Goal: Task Accomplishment & Management: Manage account settings

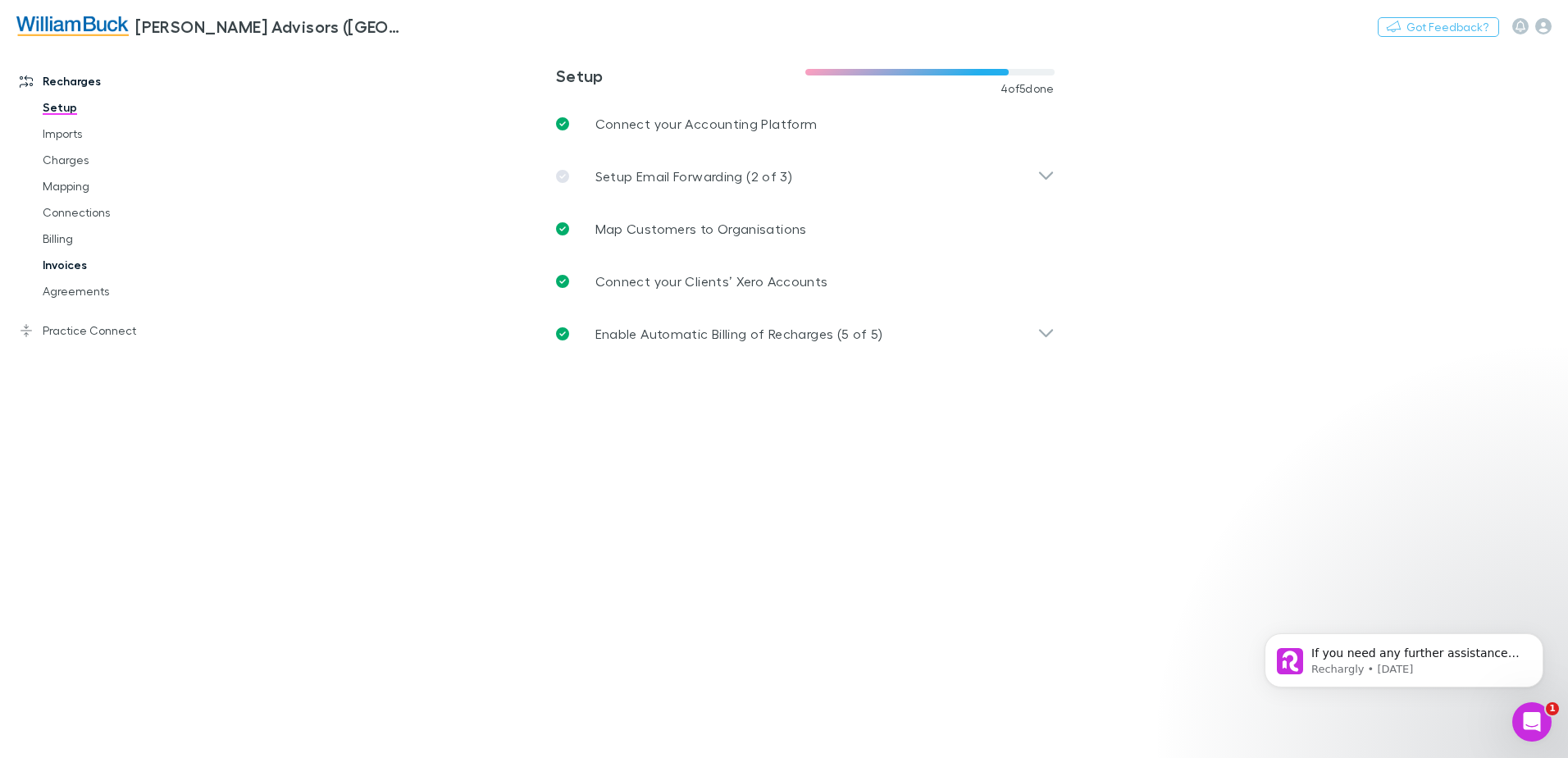
click at [79, 266] on link "Invoices" at bounding box center [124, 265] width 195 height 26
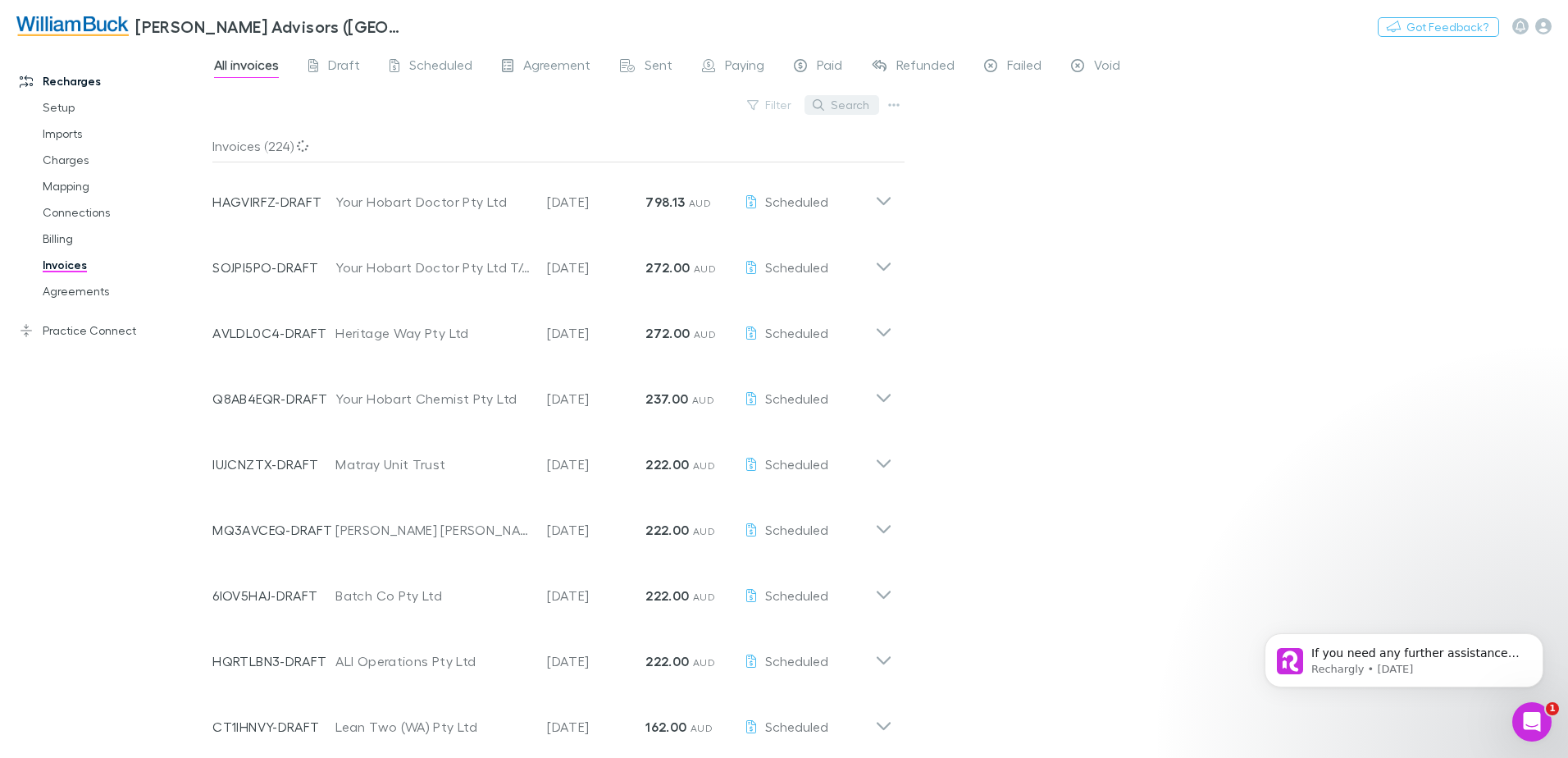
click at [858, 104] on button "Search" at bounding box center [841, 105] width 75 height 20
type input "**********"
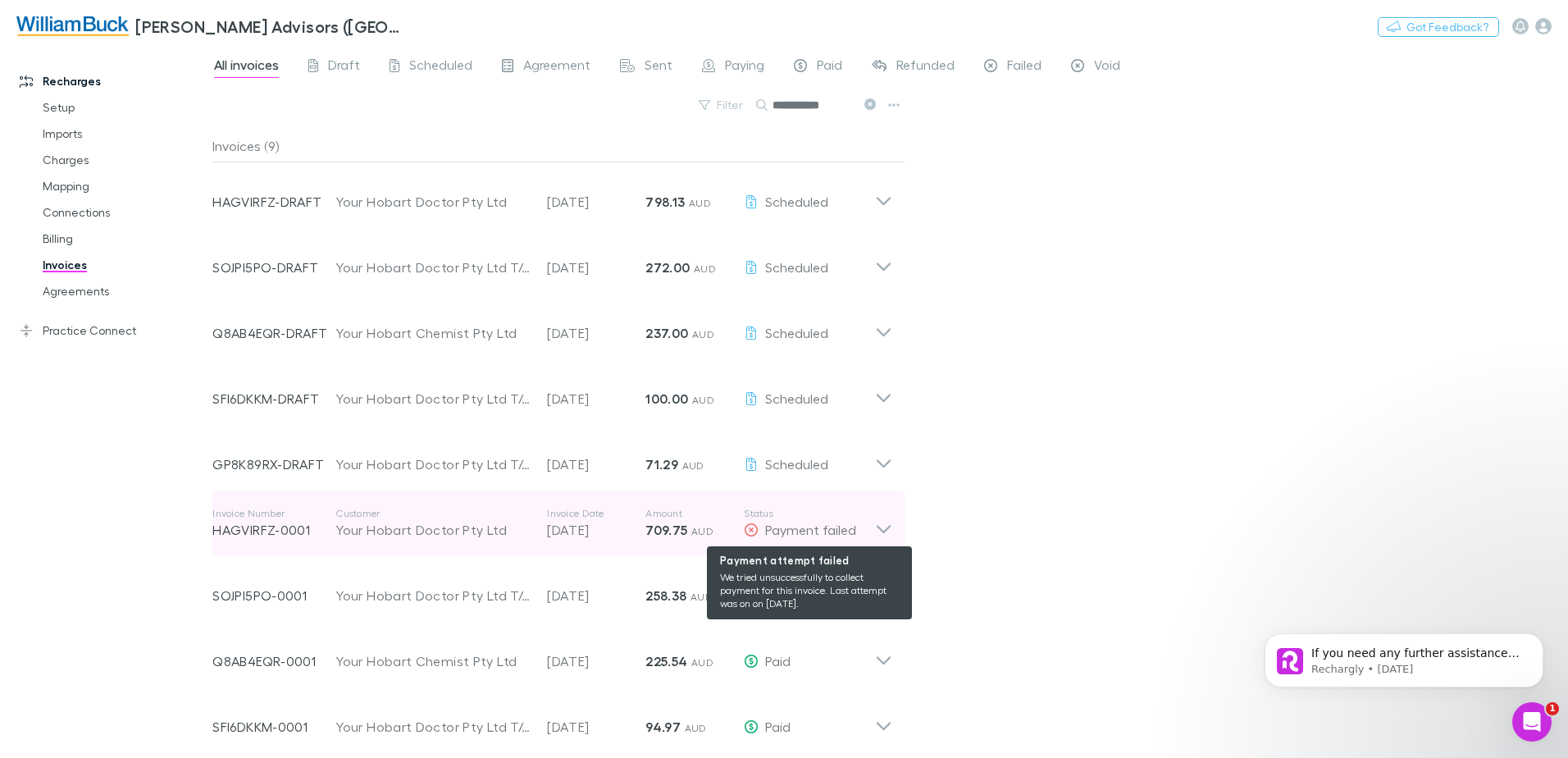
click at [841, 529] on span "Payment failed" at bounding box center [810, 529] width 91 height 16
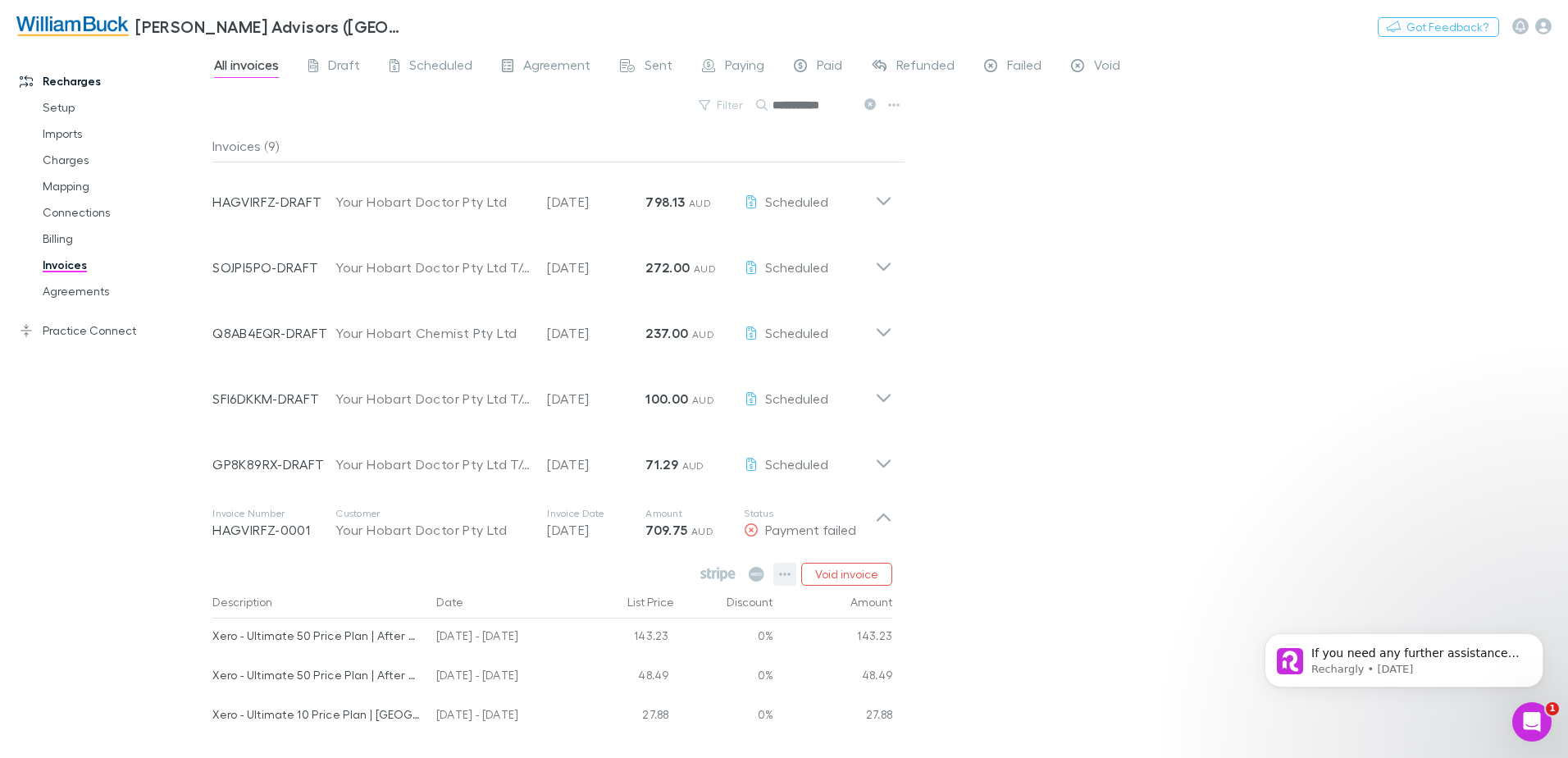
click at [784, 575] on icon "button" at bounding box center [785, 573] width 11 height 3
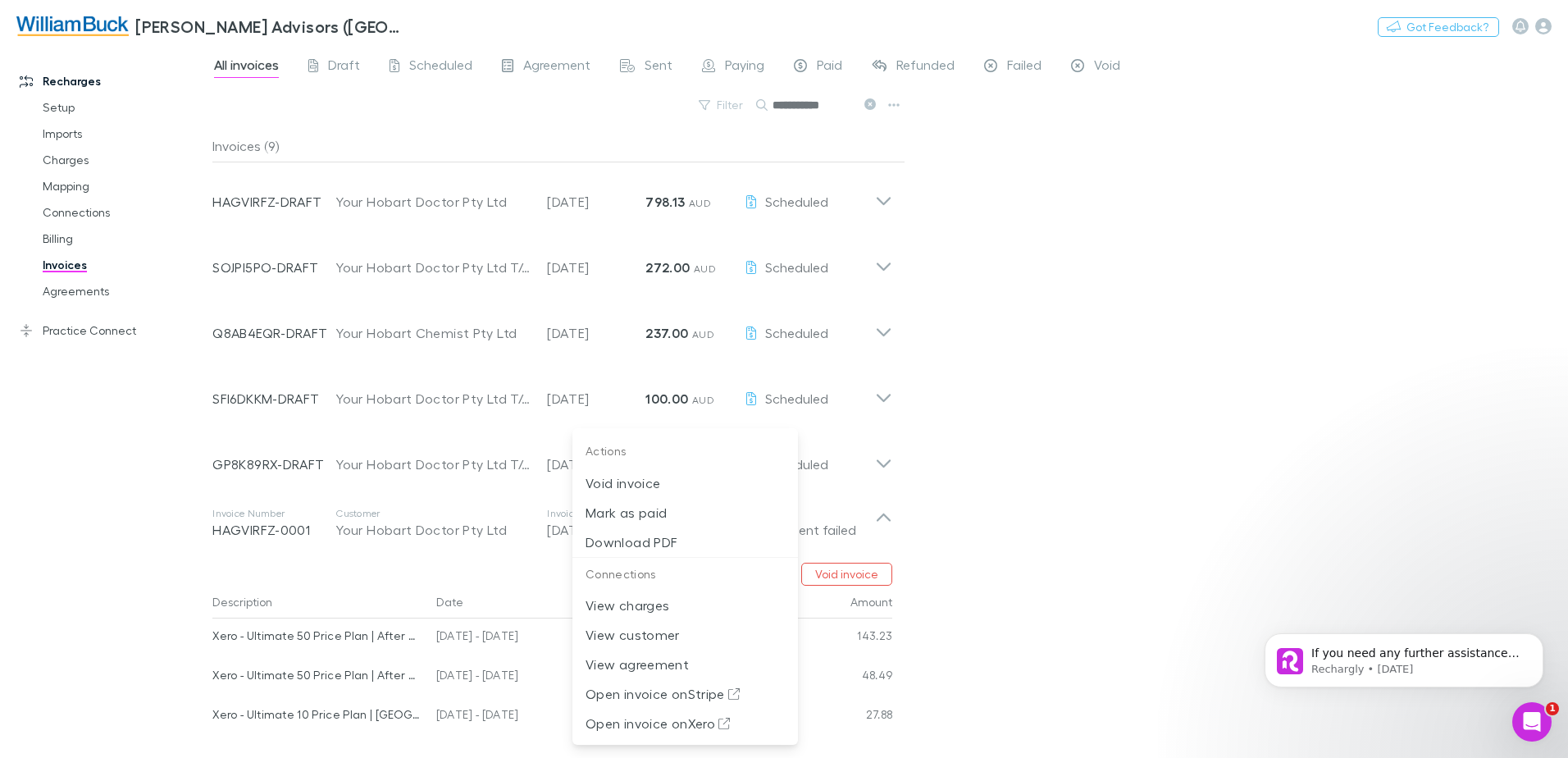
click at [1071, 570] on div at bounding box center [784, 379] width 1568 height 758
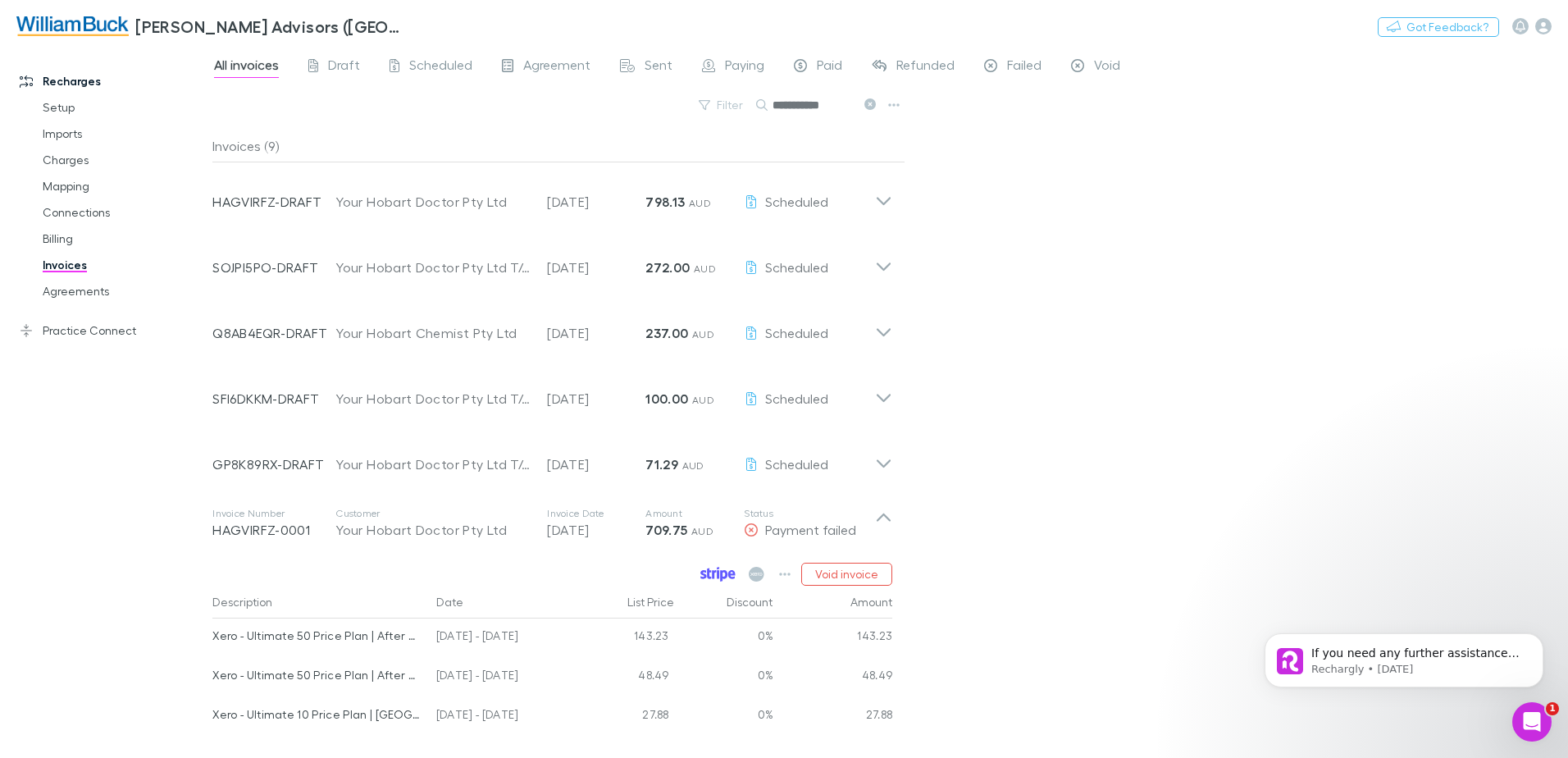
click at [719, 574] on icon at bounding box center [717, 574] width 3 height 8
click at [1020, 68] on span "Failed" at bounding box center [1024, 67] width 34 height 22
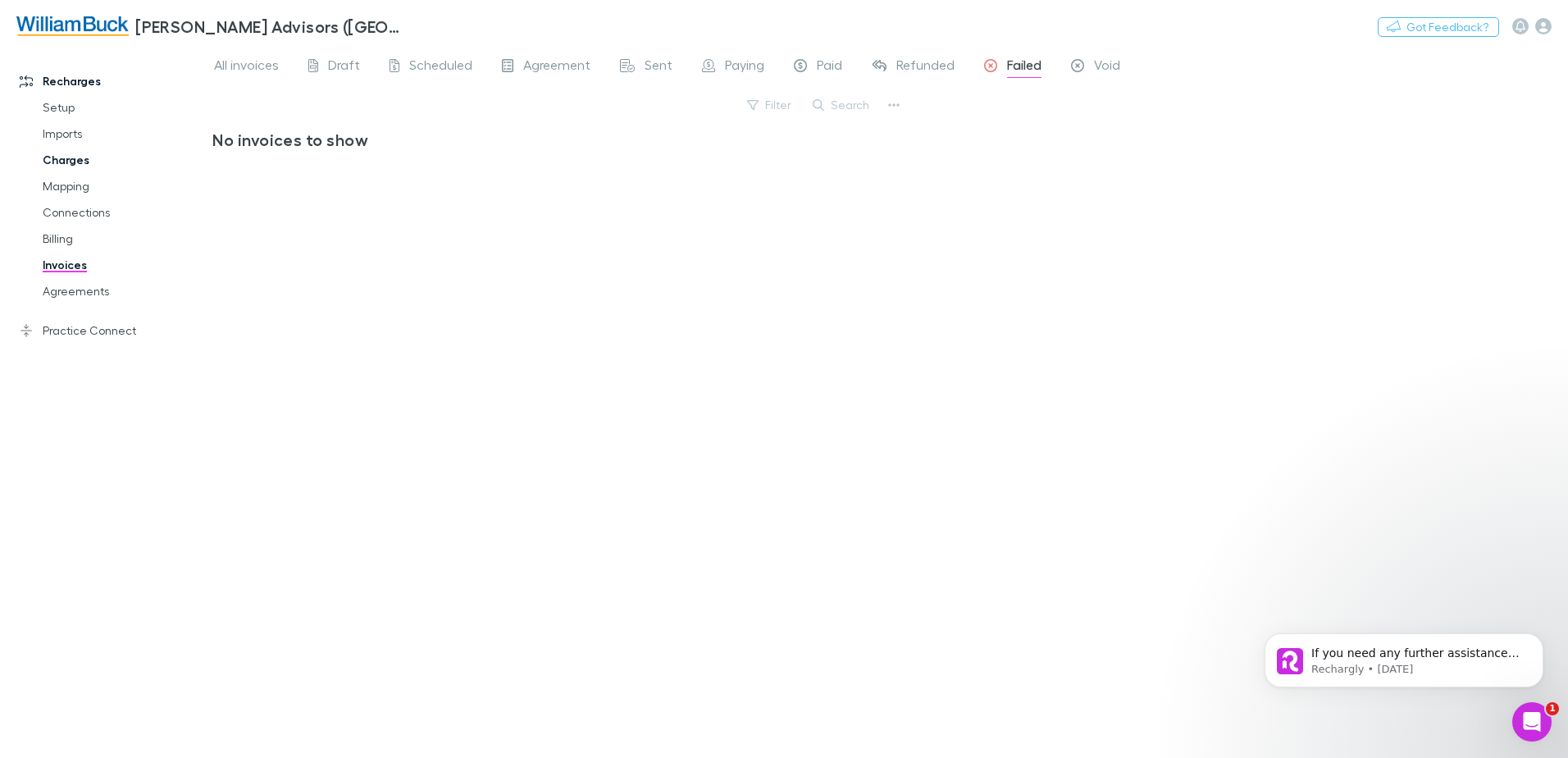
click at [63, 164] on link "Charges" at bounding box center [124, 160] width 195 height 26
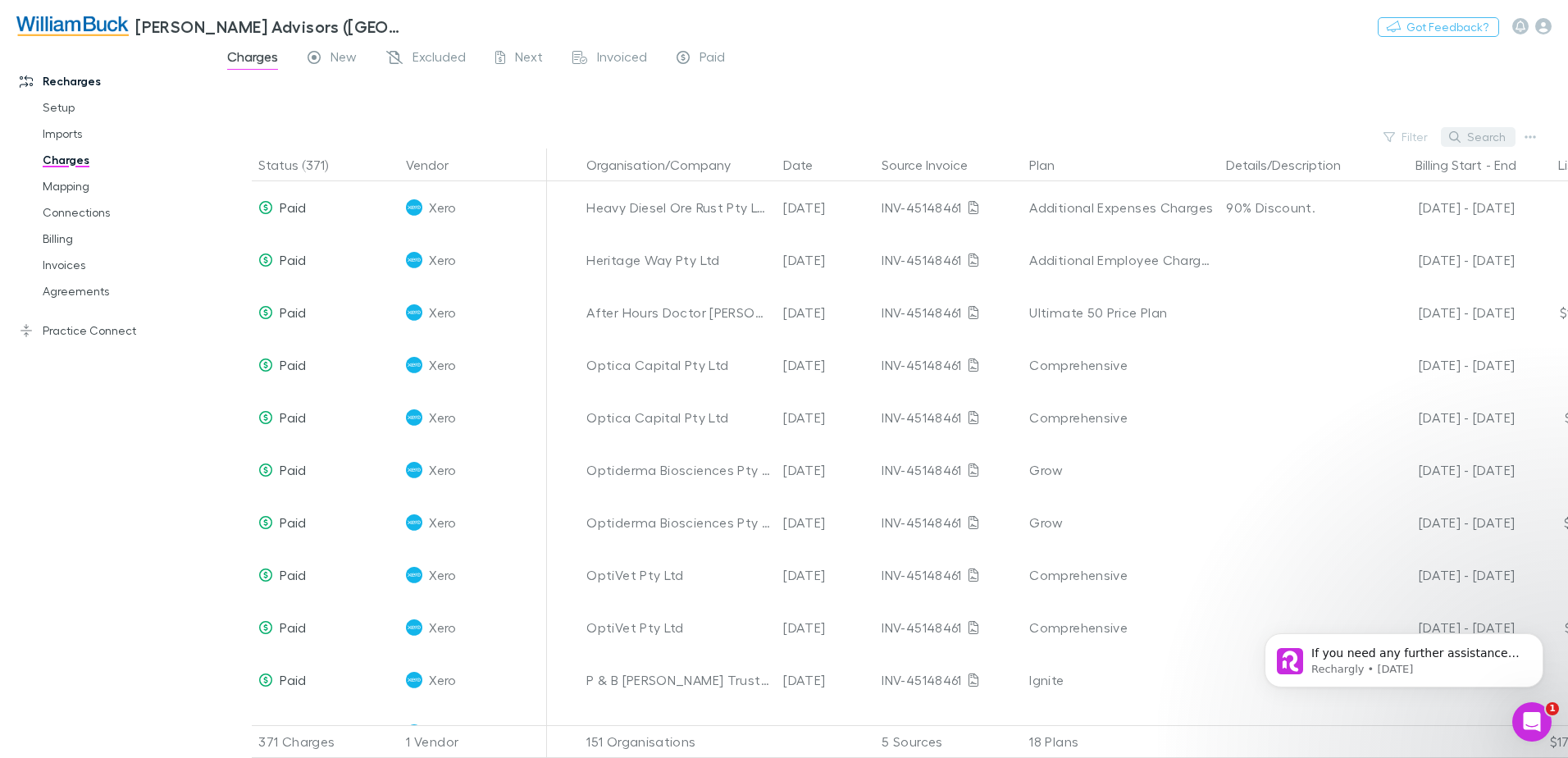
click at [1478, 140] on button "Search" at bounding box center [1477, 137] width 75 height 20
click at [1438, 137] on input "text" at bounding box center [1449, 137] width 82 height 23
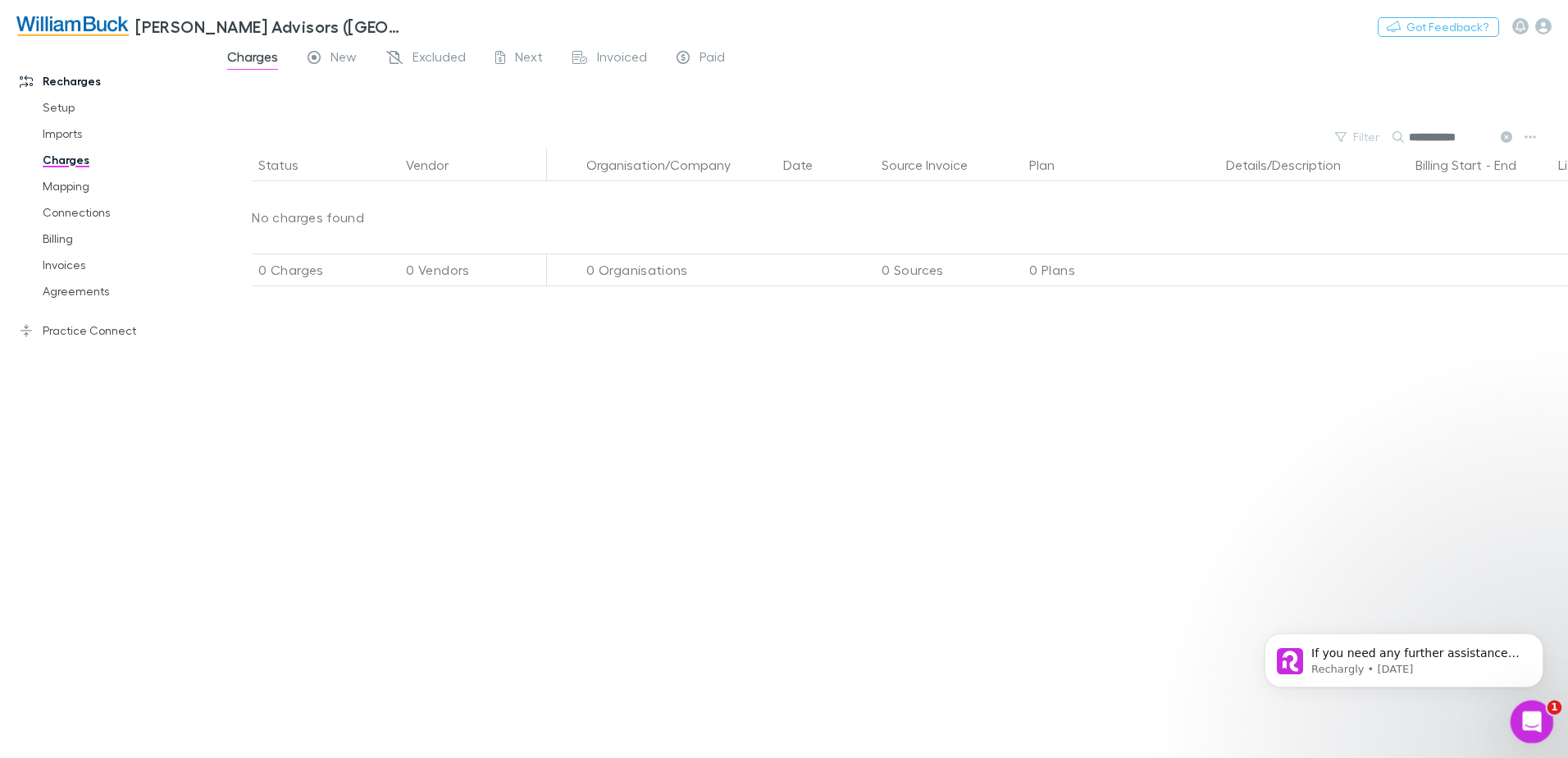
type input "**********"
click at [1523, 716] on icon "Open Intercom Messenger" at bounding box center [1529, 719] width 27 height 27
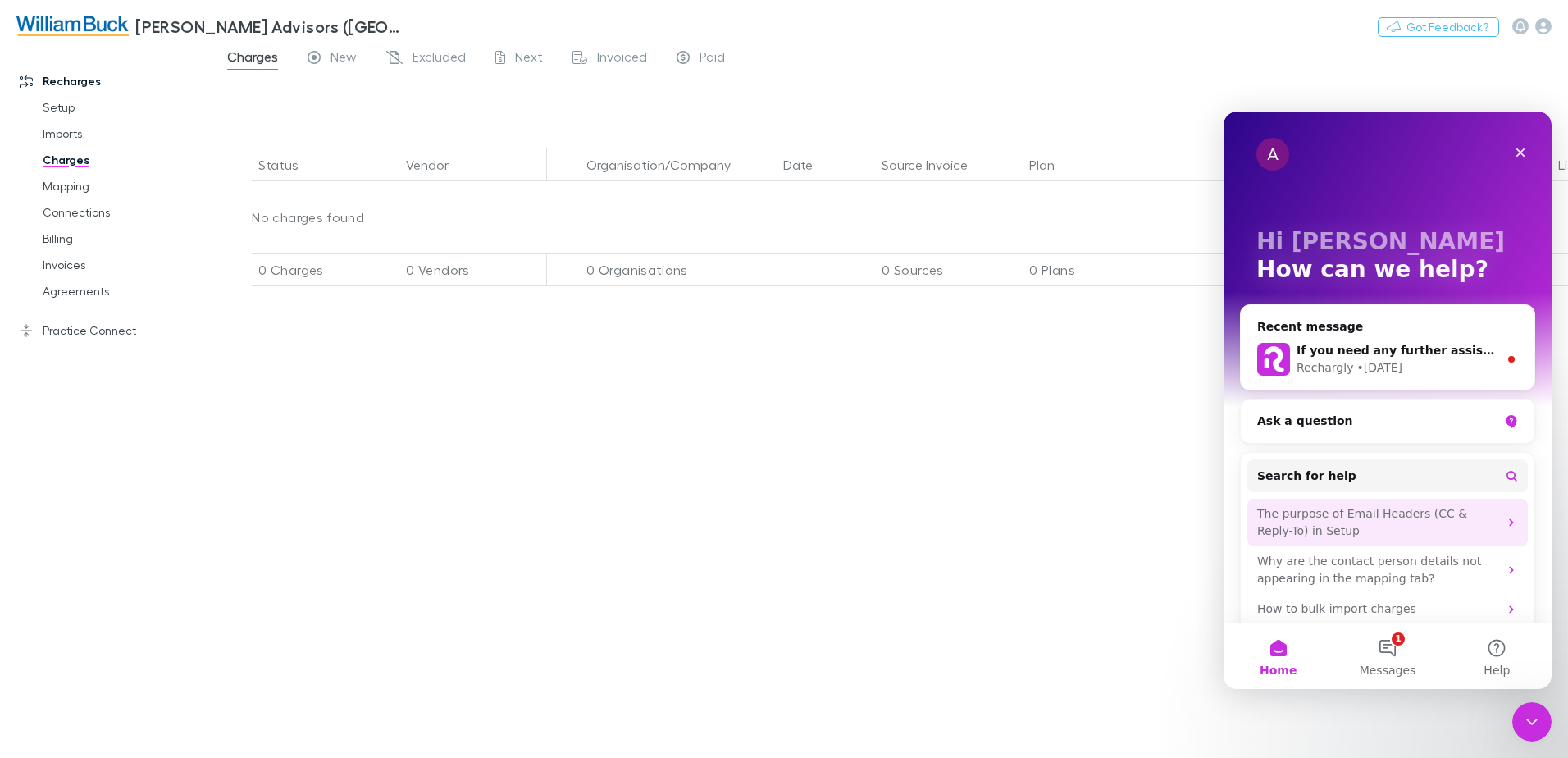
scroll to position [47, 0]
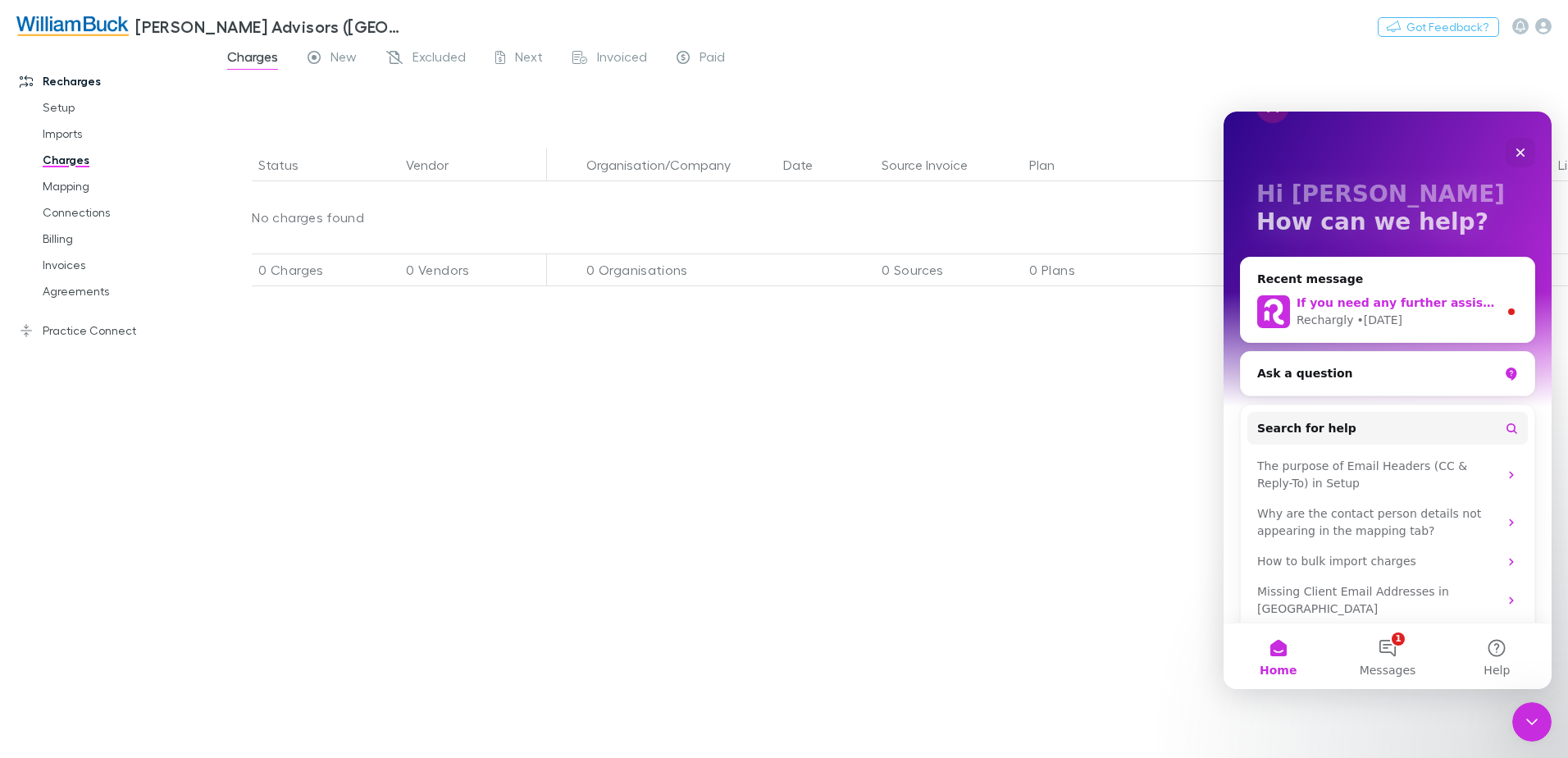
click at [1365, 322] on div "• [DATE]" at bounding box center [1379, 320] width 46 height 17
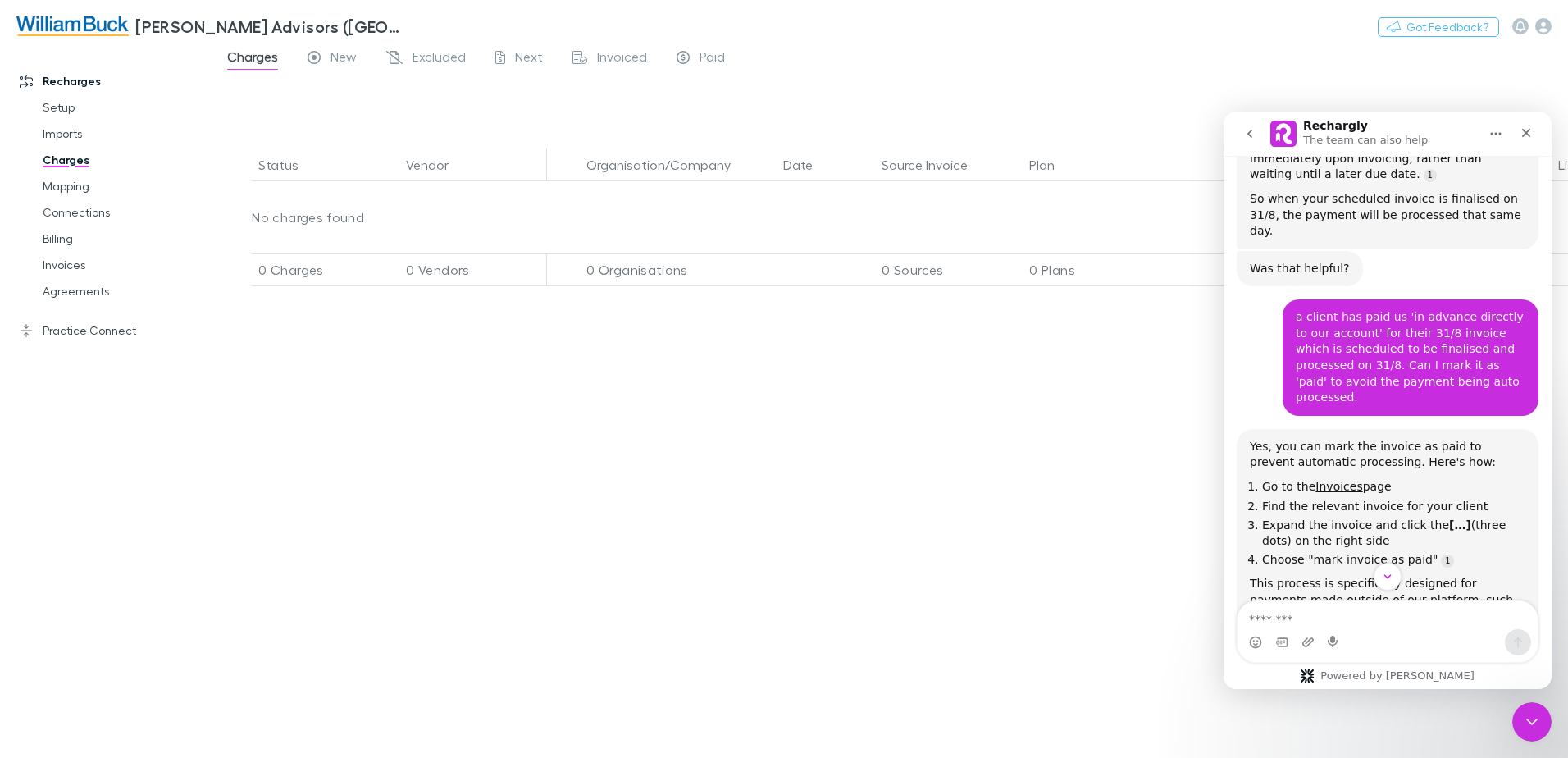
scroll to position [410, 0]
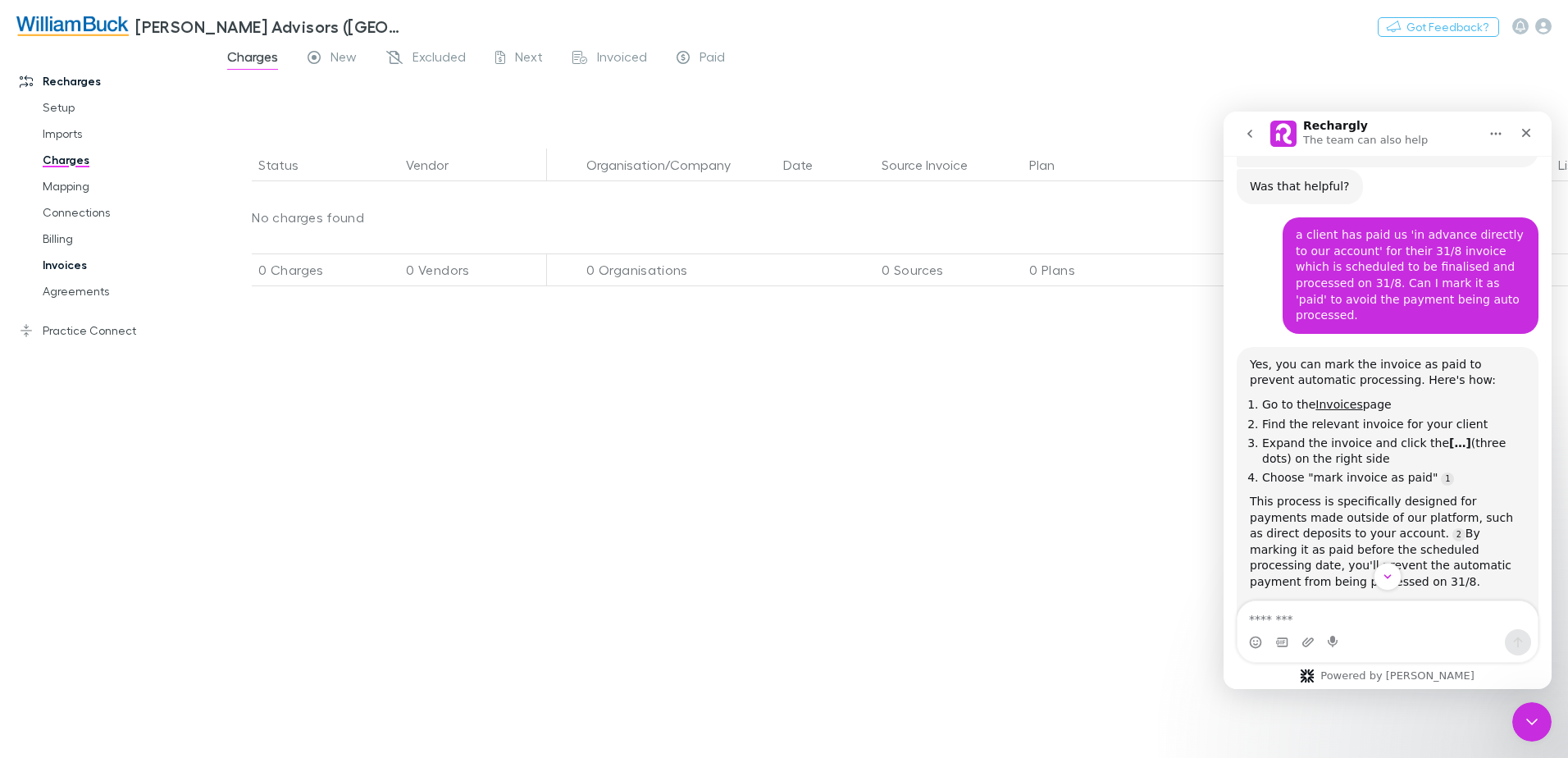
click at [73, 267] on link "Invoices" at bounding box center [124, 265] width 195 height 26
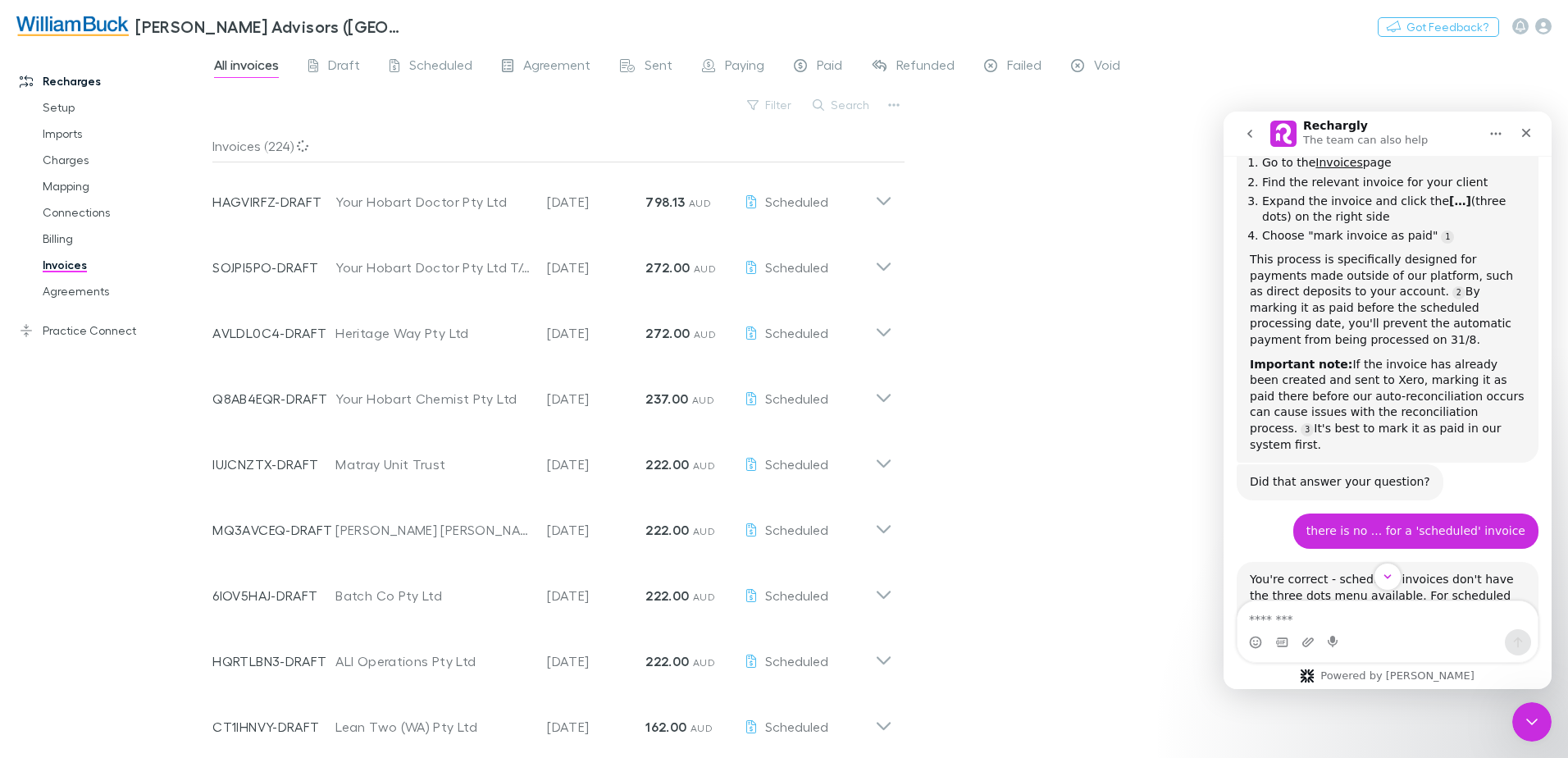
scroll to position [820, 0]
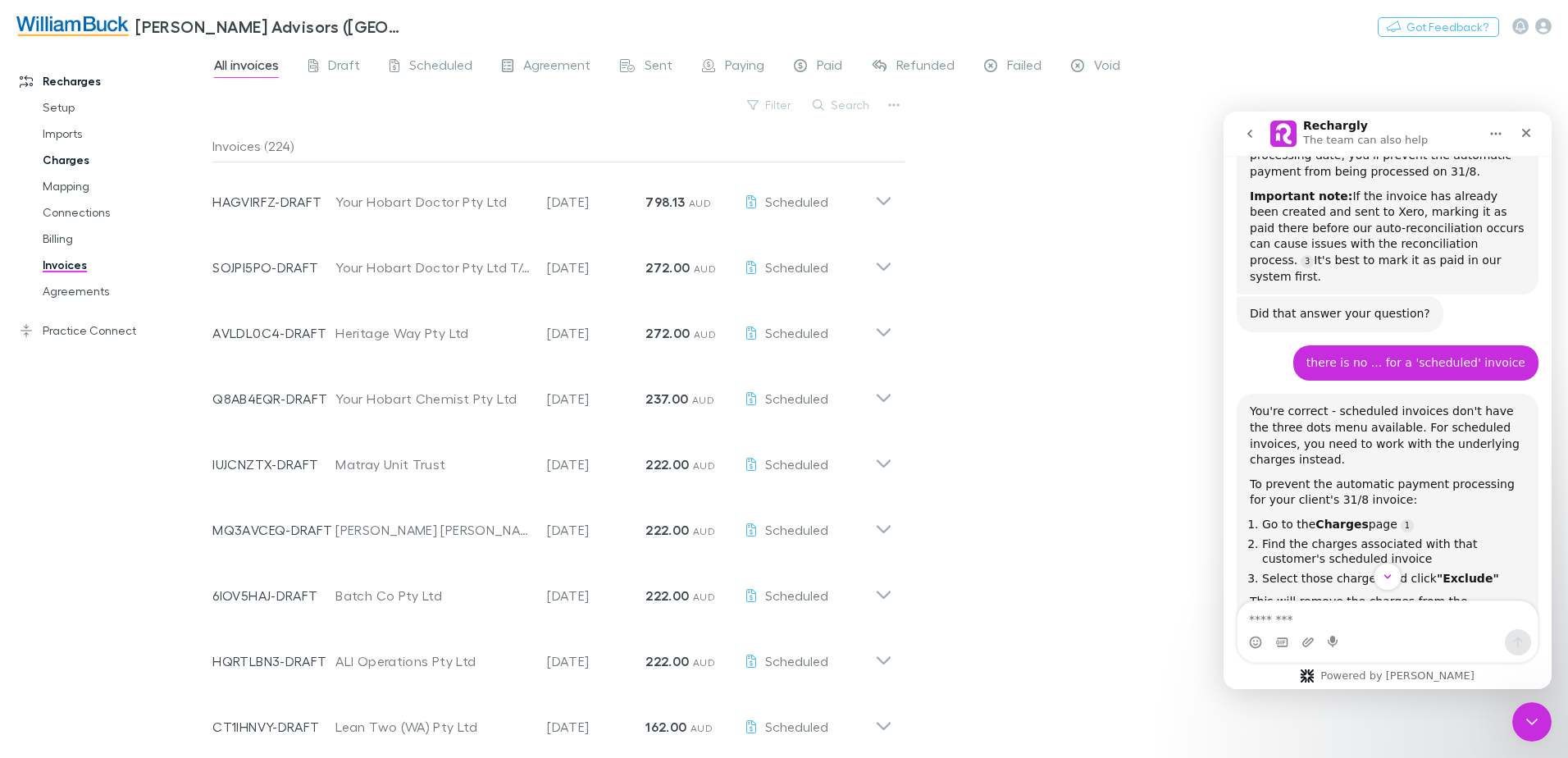
click at [57, 159] on link "Charges" at bounding box center [124, 160] width 195 height 26
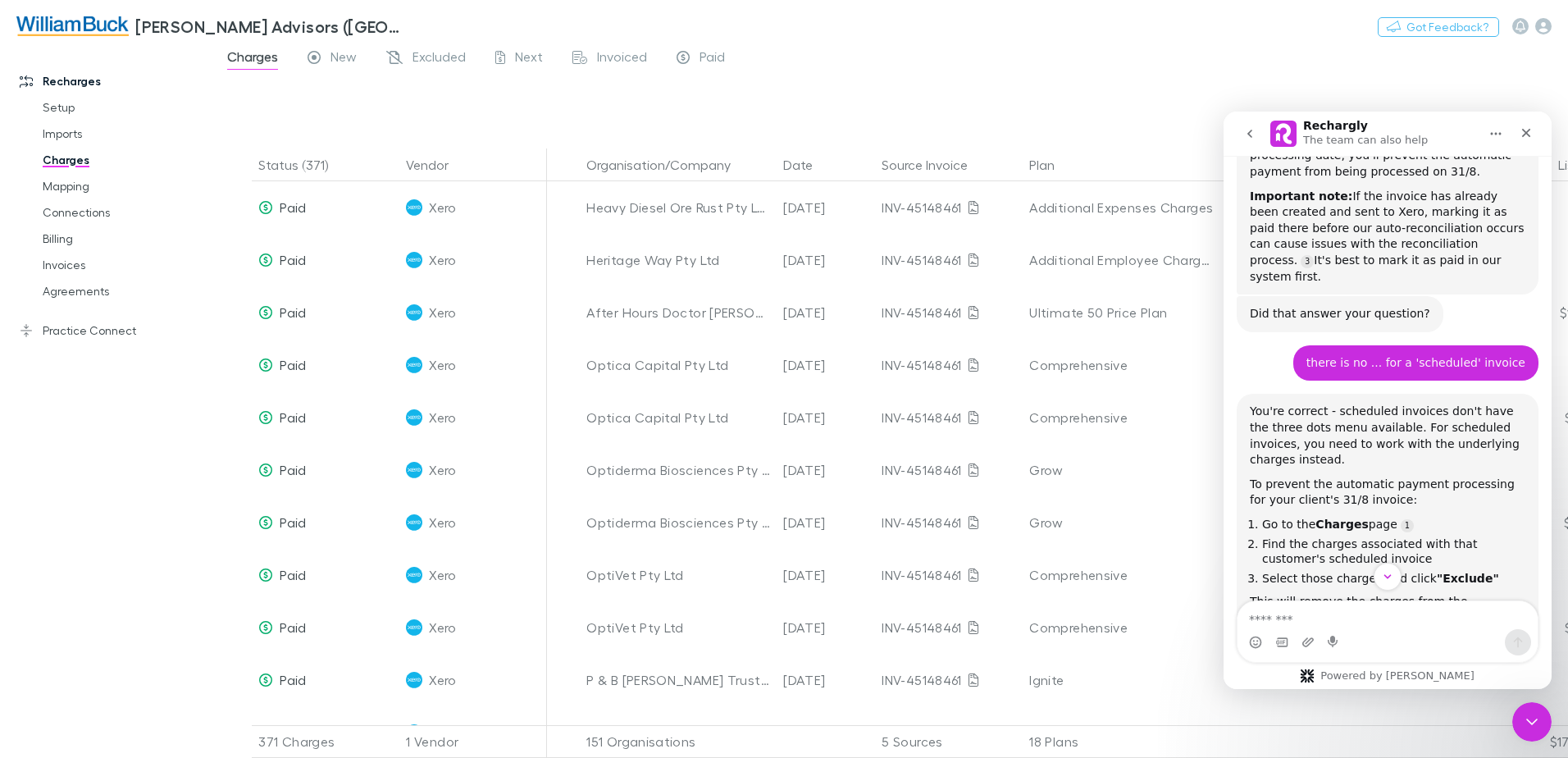
click at [1008, 87] on div at bounding box center [904, 101] width 1326 height 48
click at [1517, 134] on div "Close" at bounding box center [1526, 132] width 29 height 29
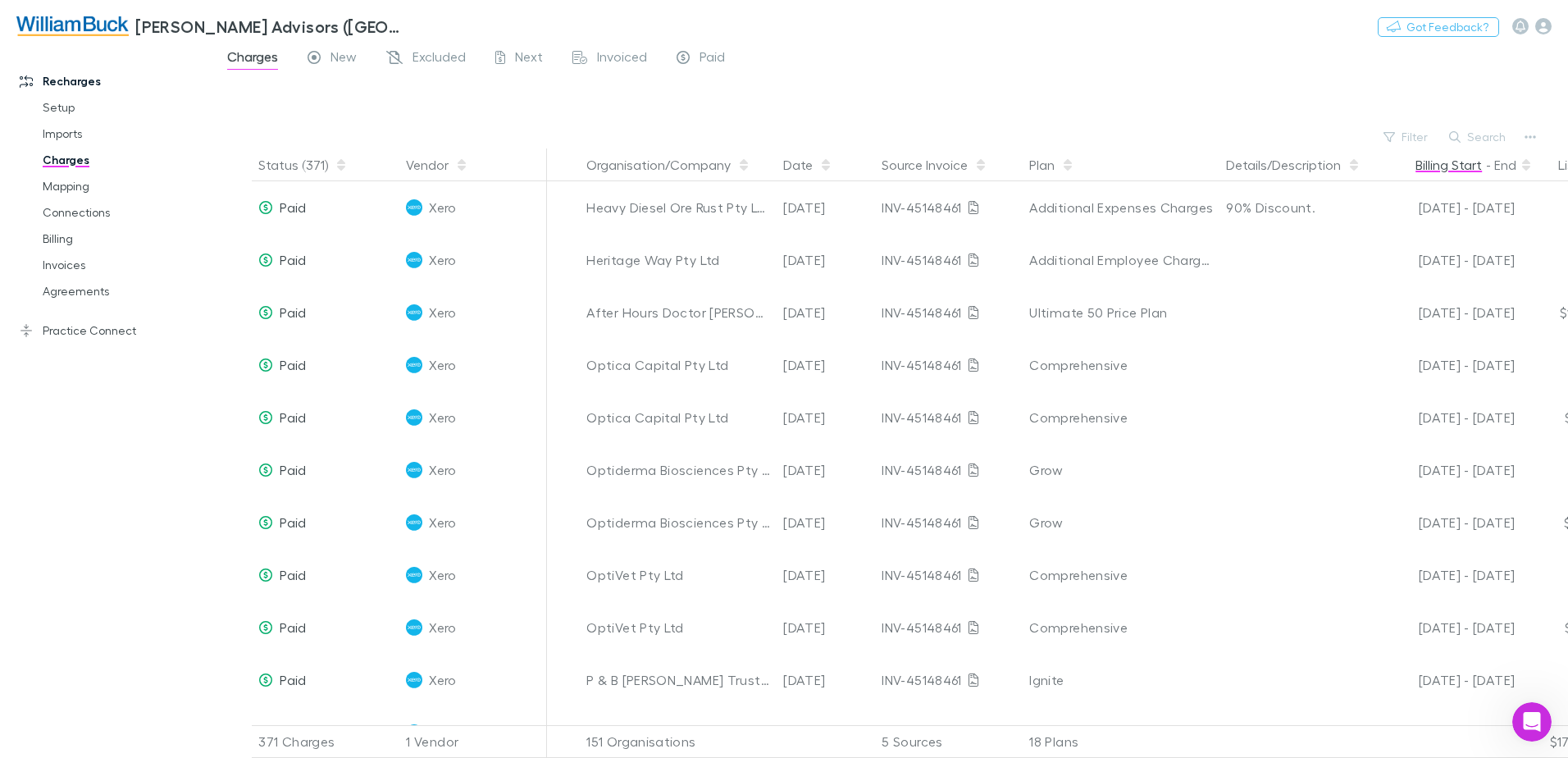
scroll to position [1065, 0]
click at [1501, 140] on button "Search" at bounding box center [1477, 137] width 75 height 20
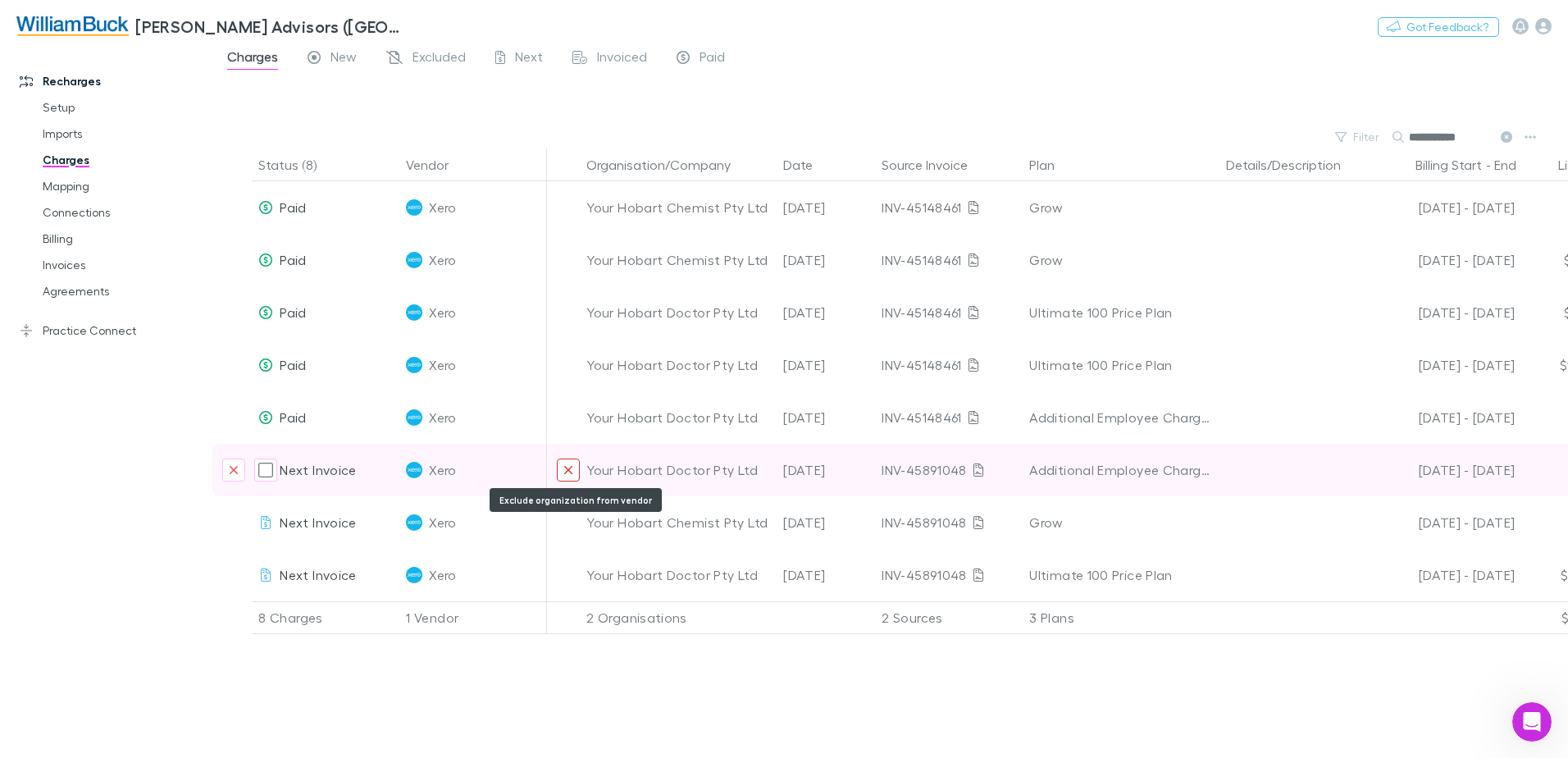
type input "**********"
click at [569, 468] on icon "Exclude organization from vendor" at bounding box center [568, 470] width 9 height 13
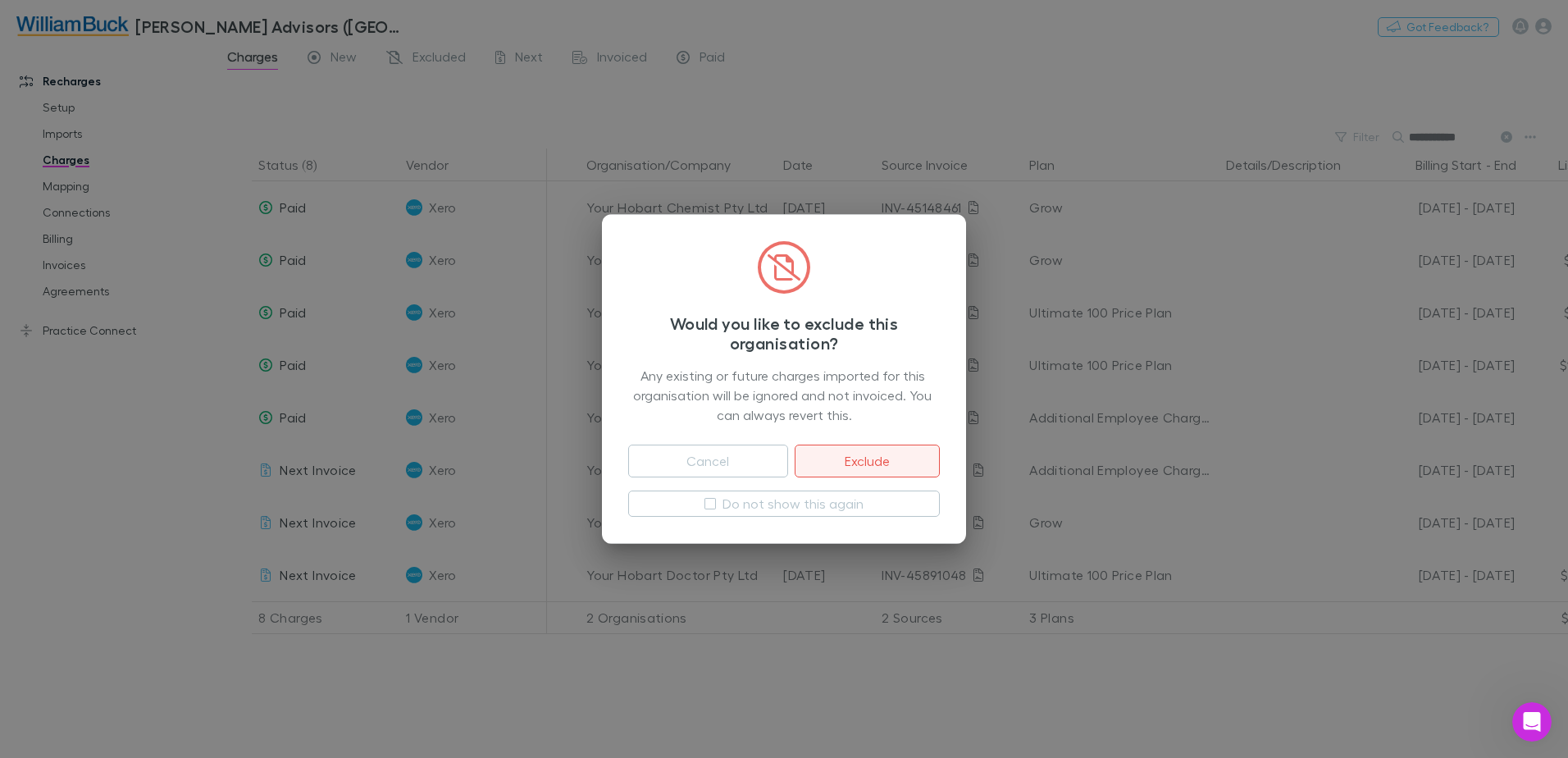
click at [885, 456] on button "Exclude" at bounding box center [868, 461] width 145 height 33
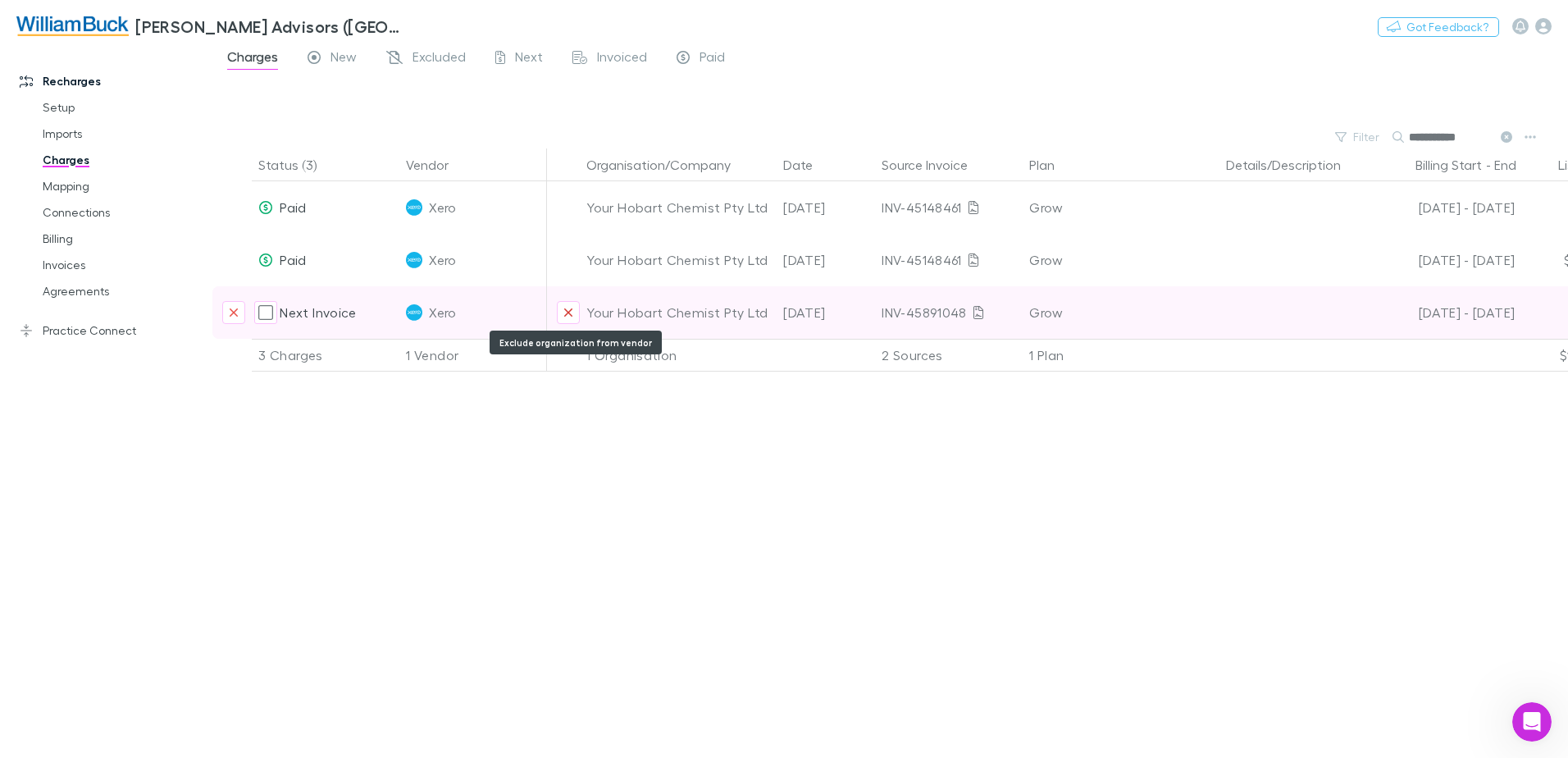
click at [568, 311] on icon "Exclude organization from vendor" at bounding box center [568, 312] width 9 height 13
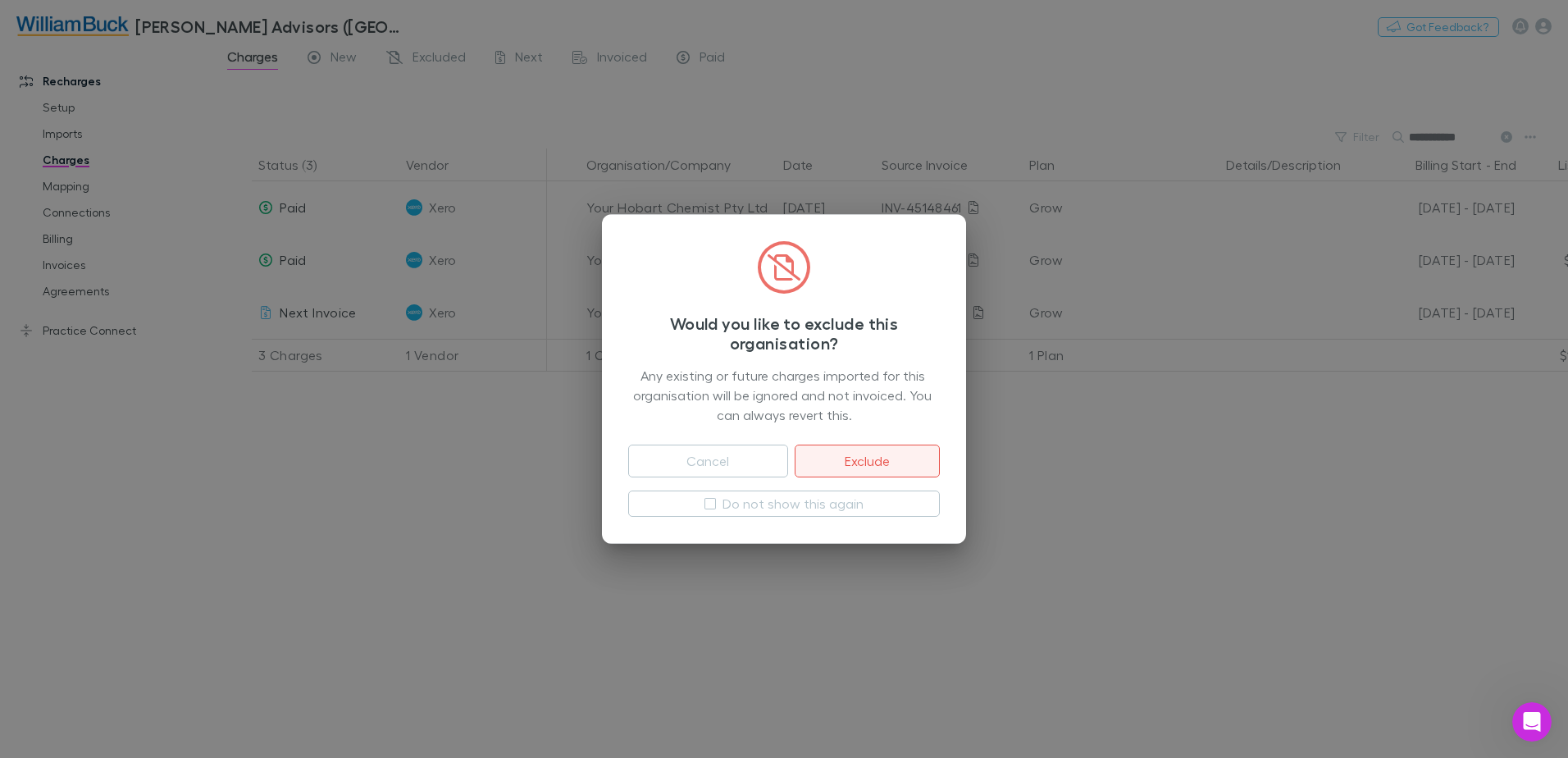
click at [881, 468] on button "Exclude" at bounding box center [868, 461] width 145 height 33
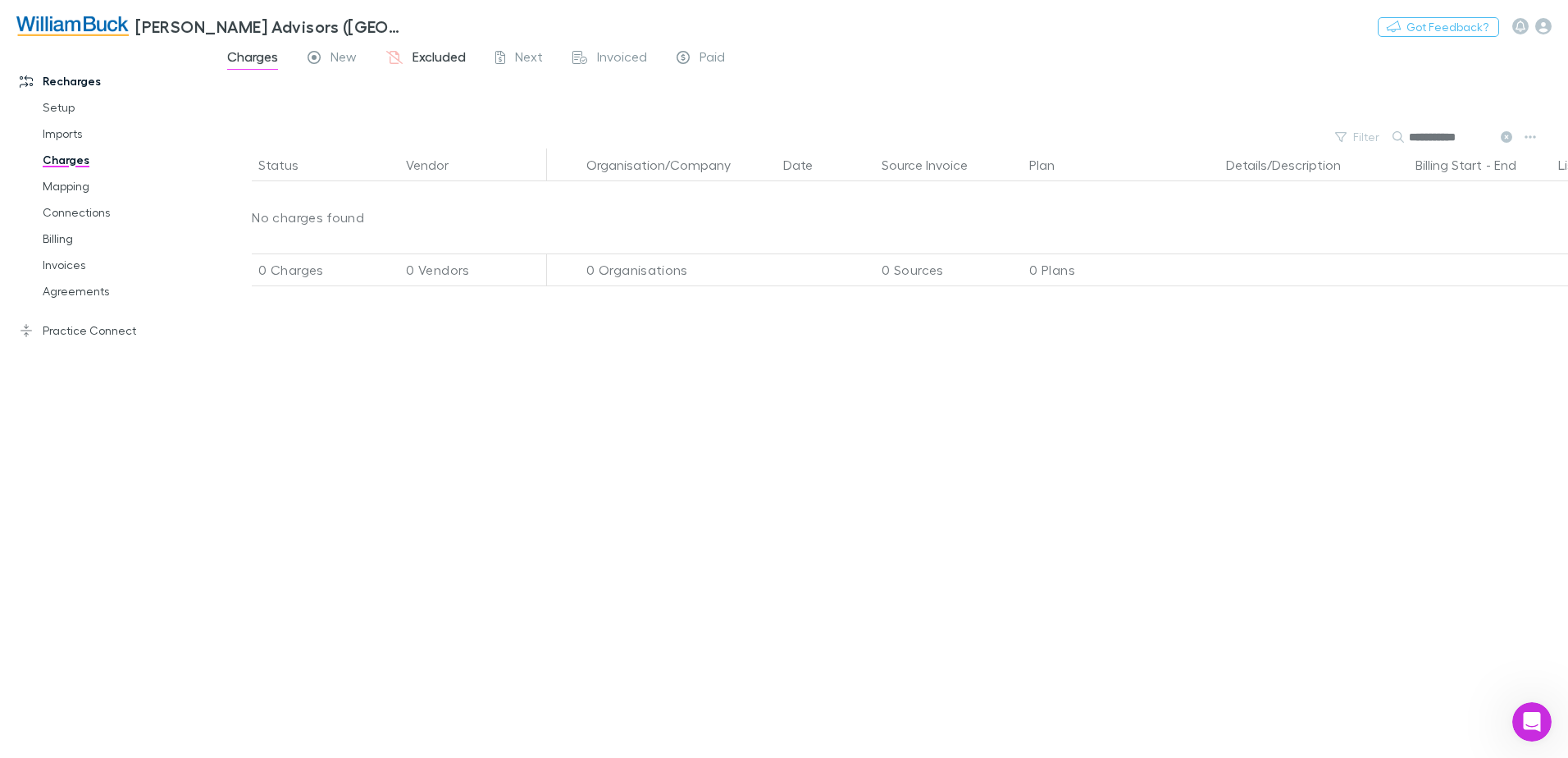
click at [434, 58] on span "Excluded" at bounding box center [439, 59] width 53 height 22
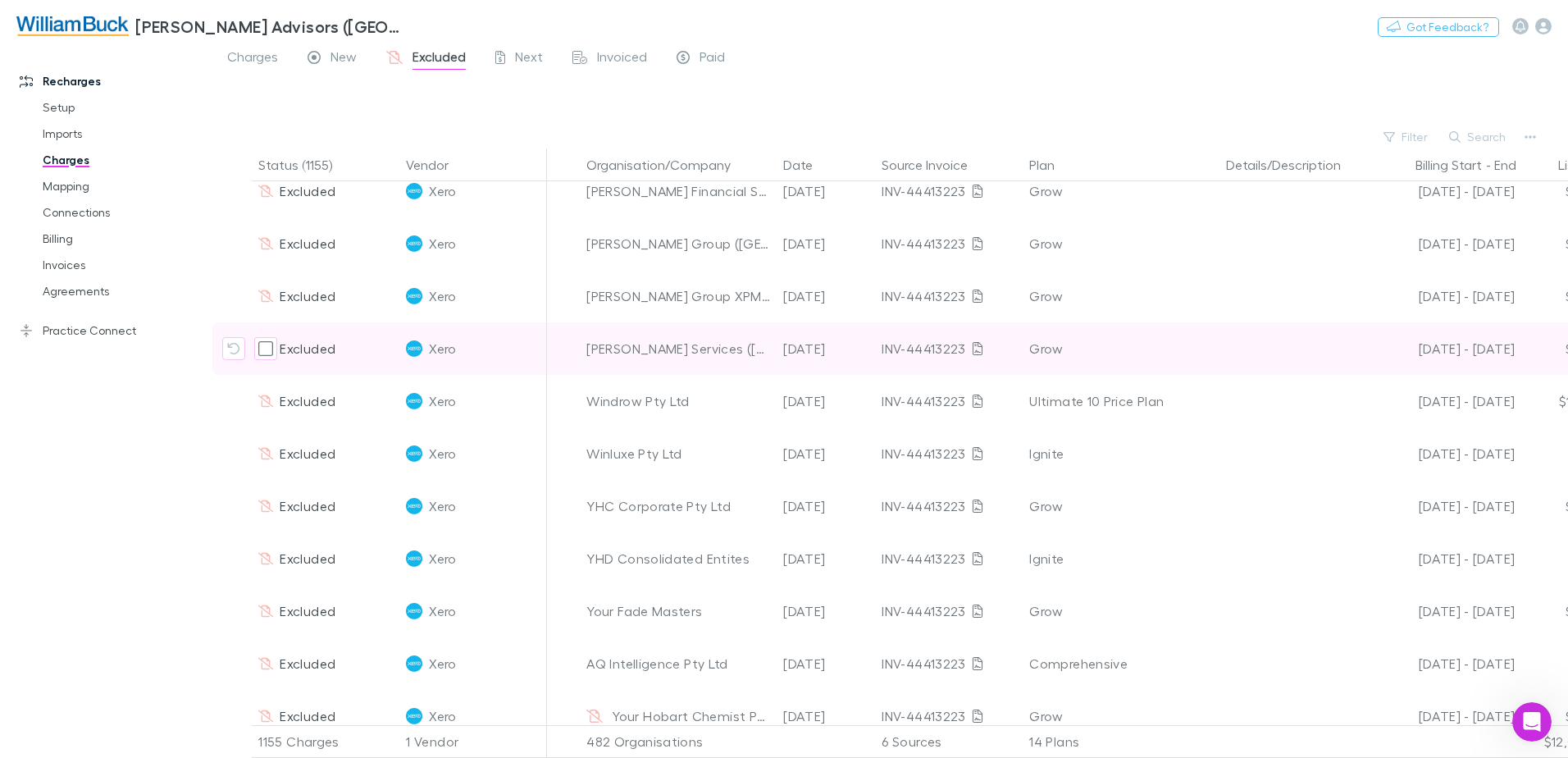
scroll to position [1148, 0]
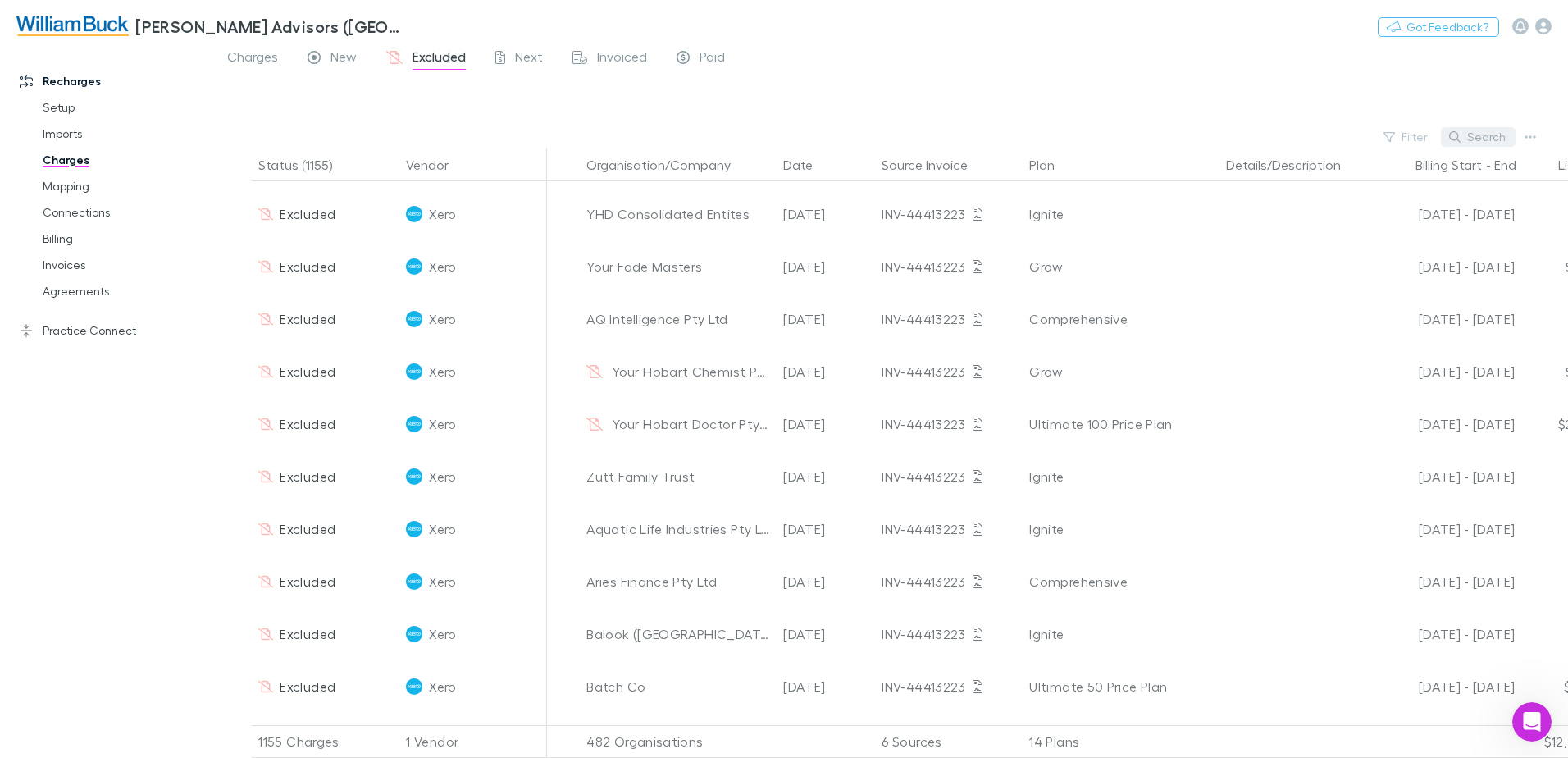
click at [1484, 135] on button "Search" at bounding box center [1477, 137] width 75 height 20
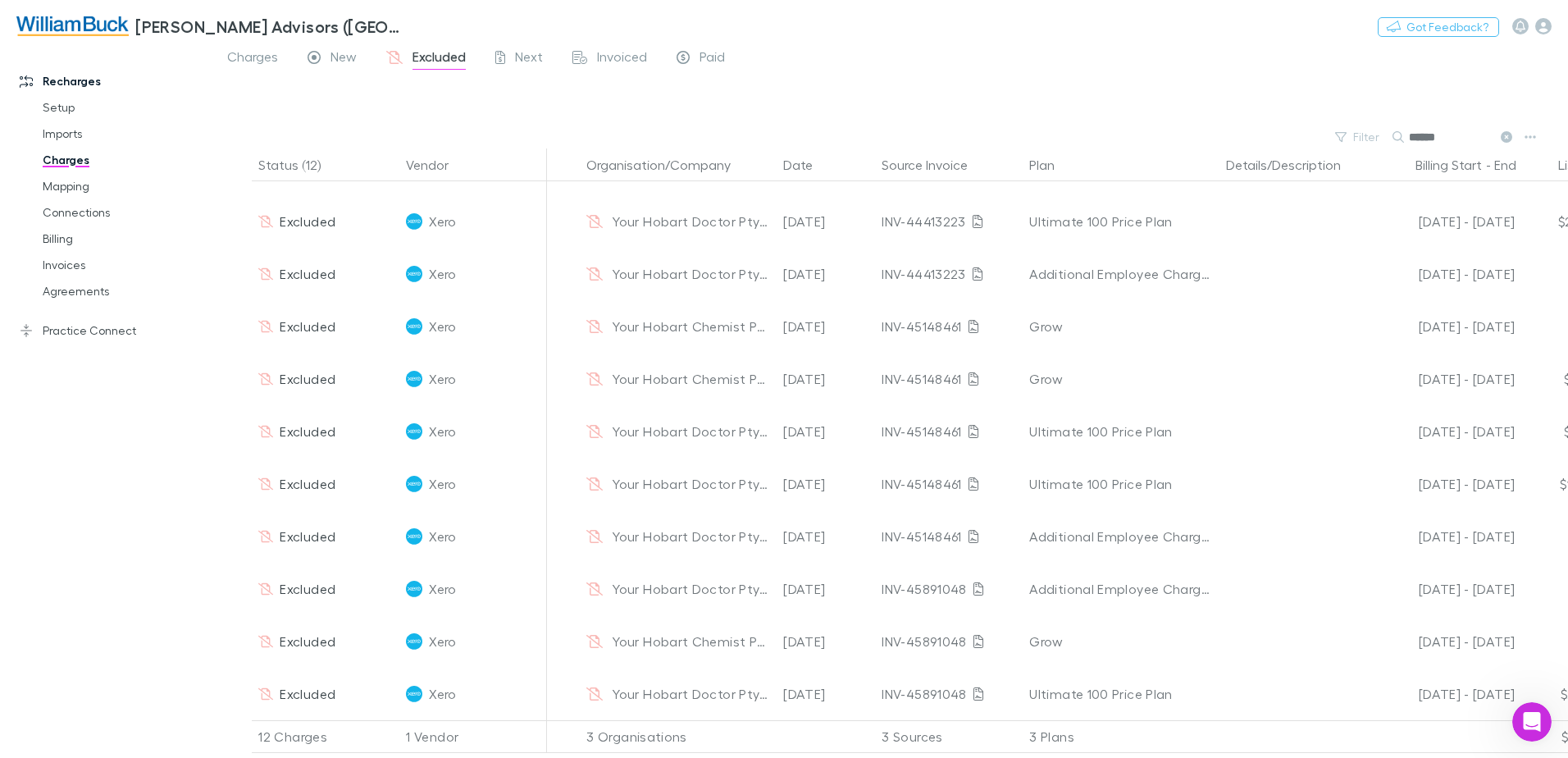
scroll to position [0, 0]
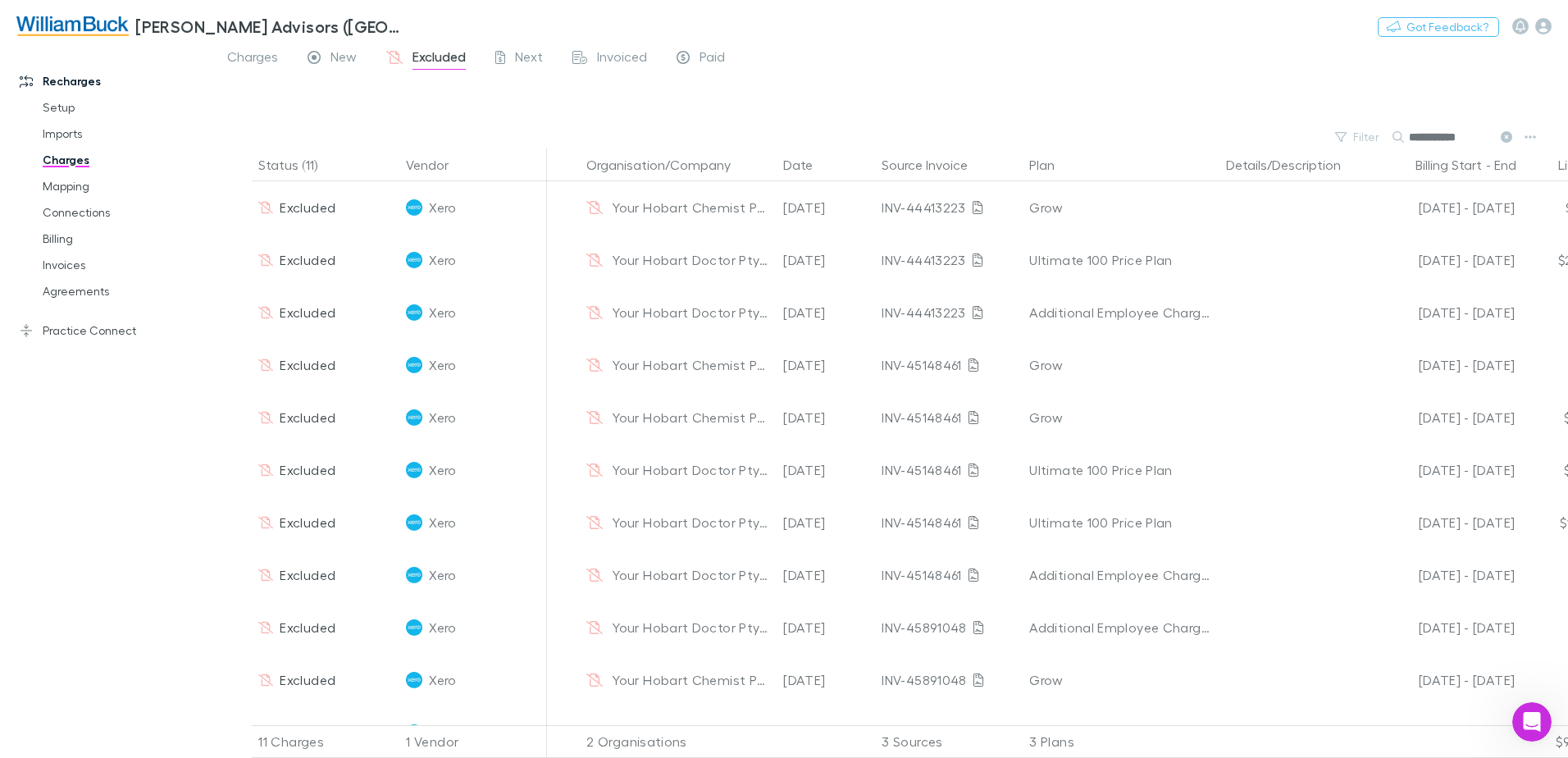
type input "**********"
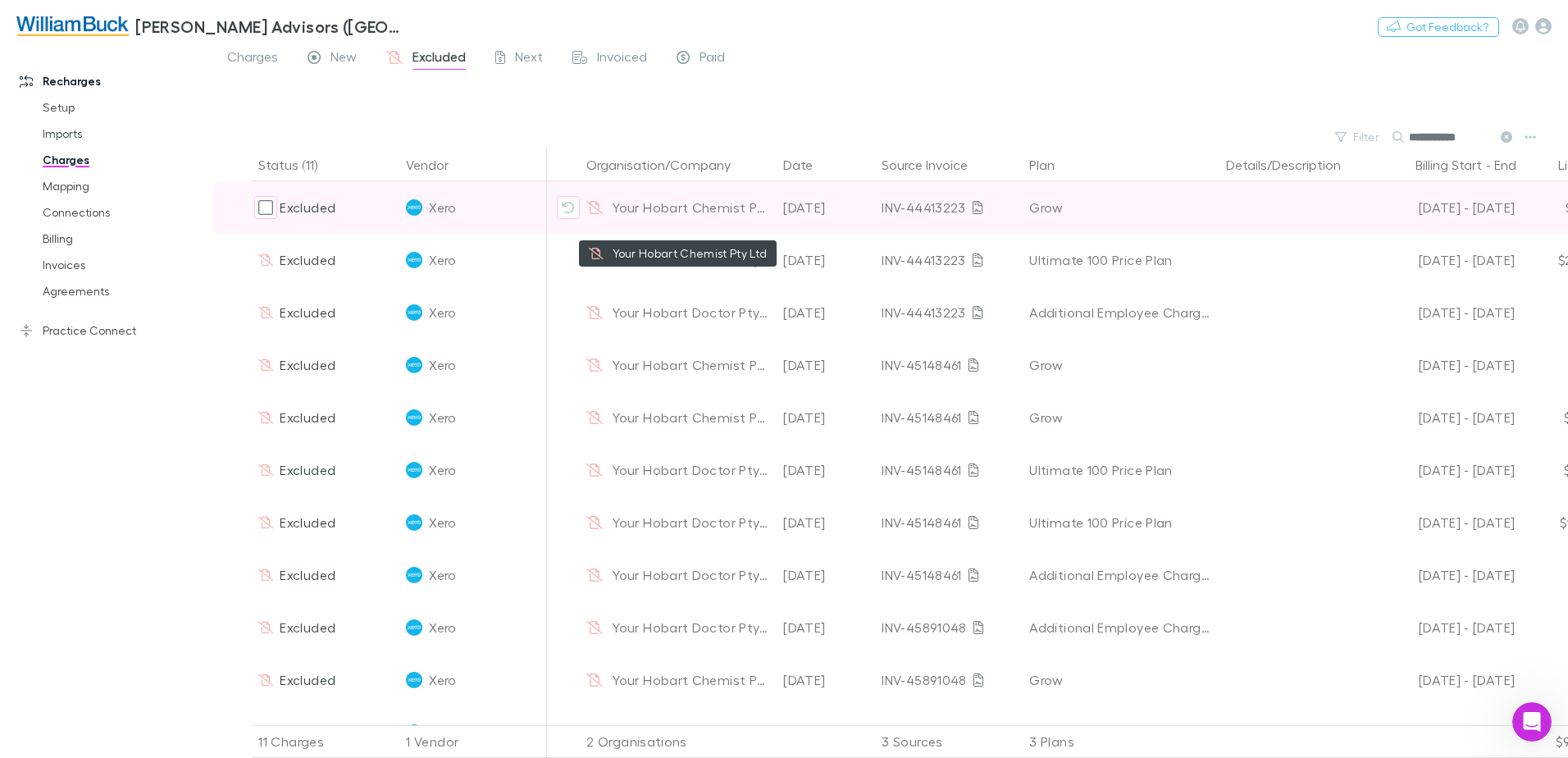
click at [596, 207] on icon at bounding box center [594, 208] width 16 height 13
click at [565, 206] on icon "Revert exclusion" at bounding box center [568, 208] width 12 height 11
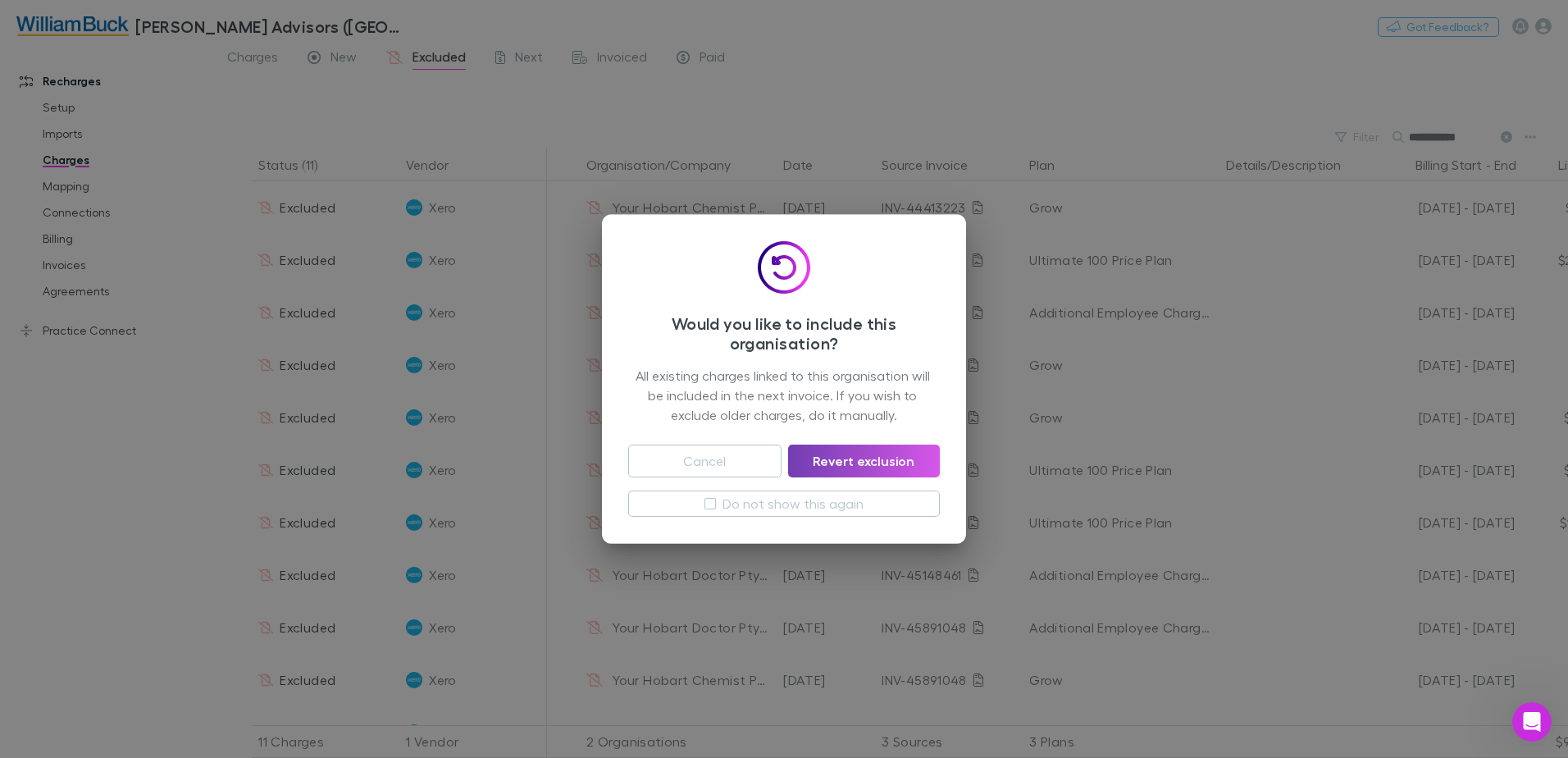
click at [881, 459] on button "Revert exclusion" at bounding box center [864, 461] width 152 height 33
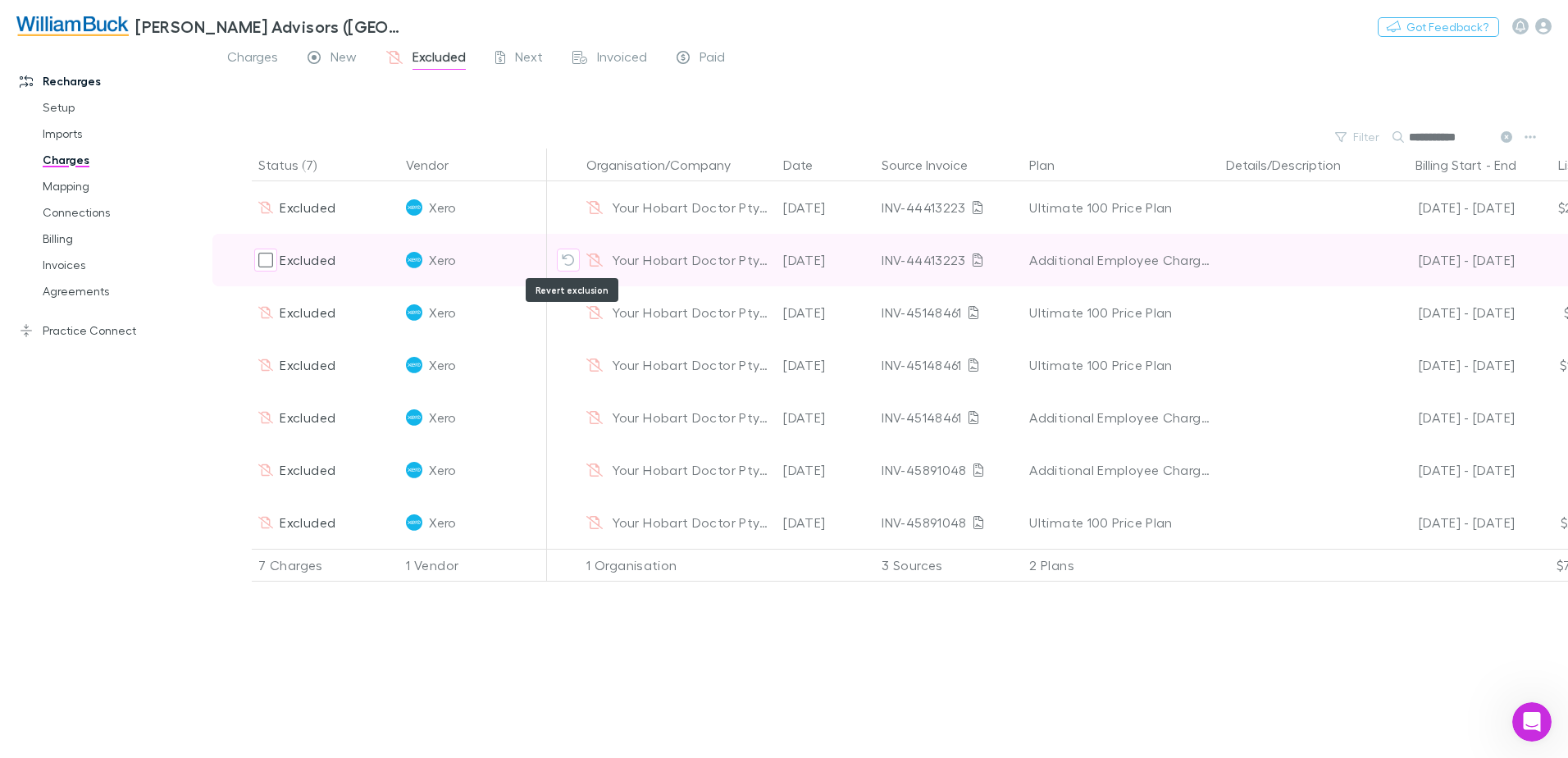
click at [566, 261] on icon "Revert exclusion" at bounding box center [568, 260] width 13 height 13
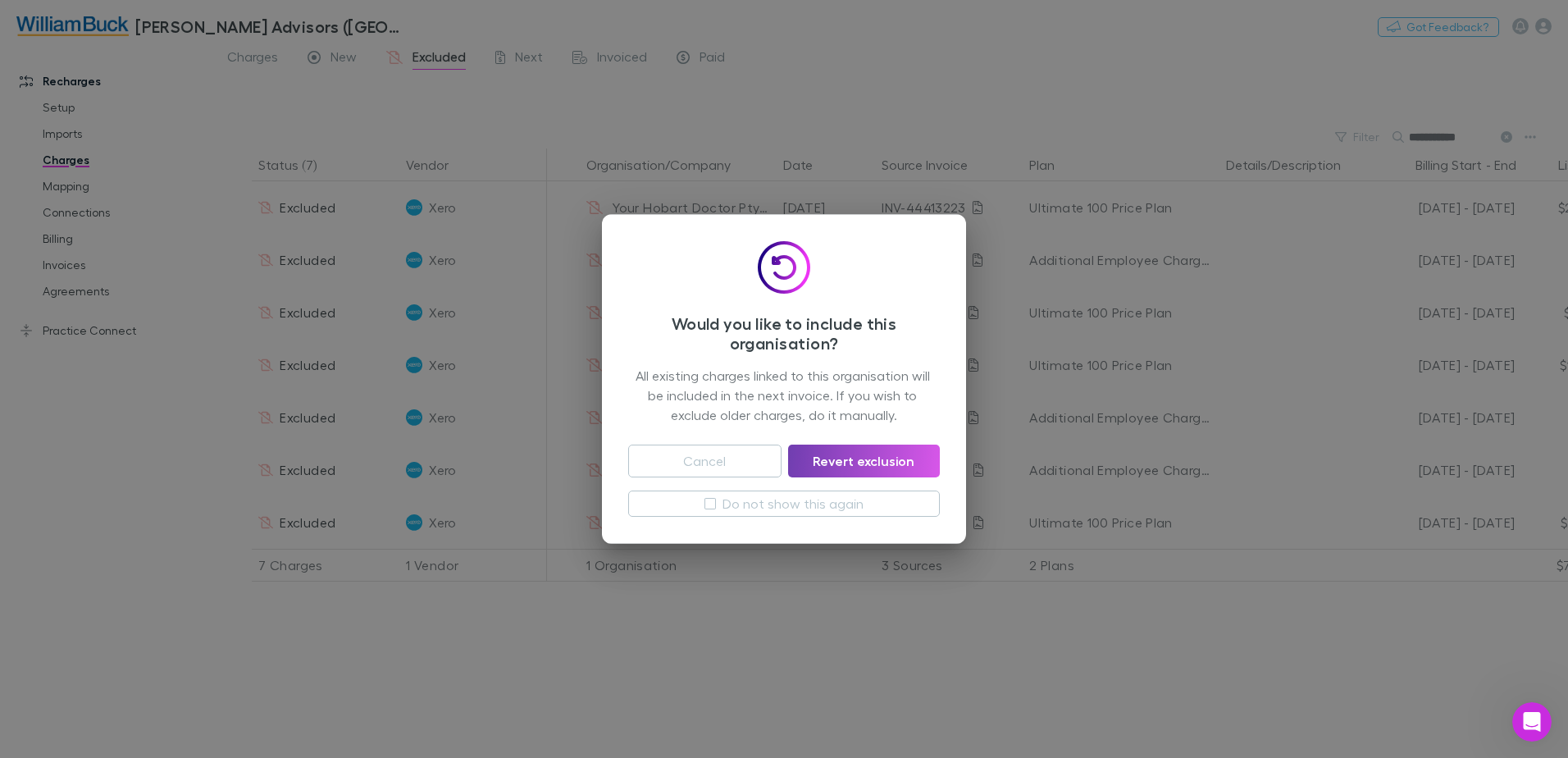
click at [886, 459] on button "Revert exclusion" at bounding box center [864, 461] width 152 height 33
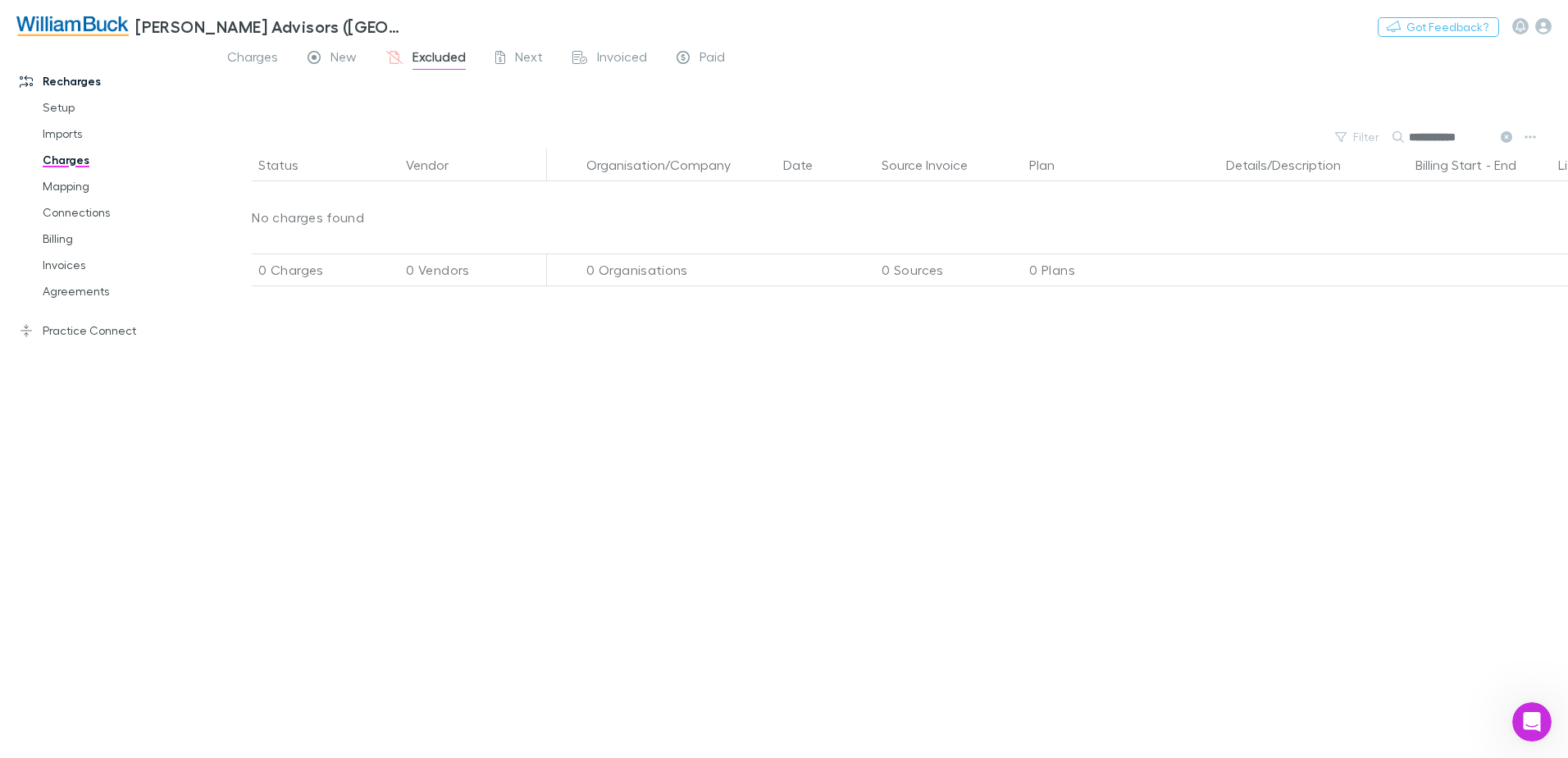
drag, startPoint x: 1480, startPoint y: 138, endPoint x: 1409, endPoint y: 146, distance: 71.4
click at [1409, 146] on input "**********" at bounding box center [1449, 137] width 82 height 23
